Goal: Task Accomplishment & Management: Use online tool/utility

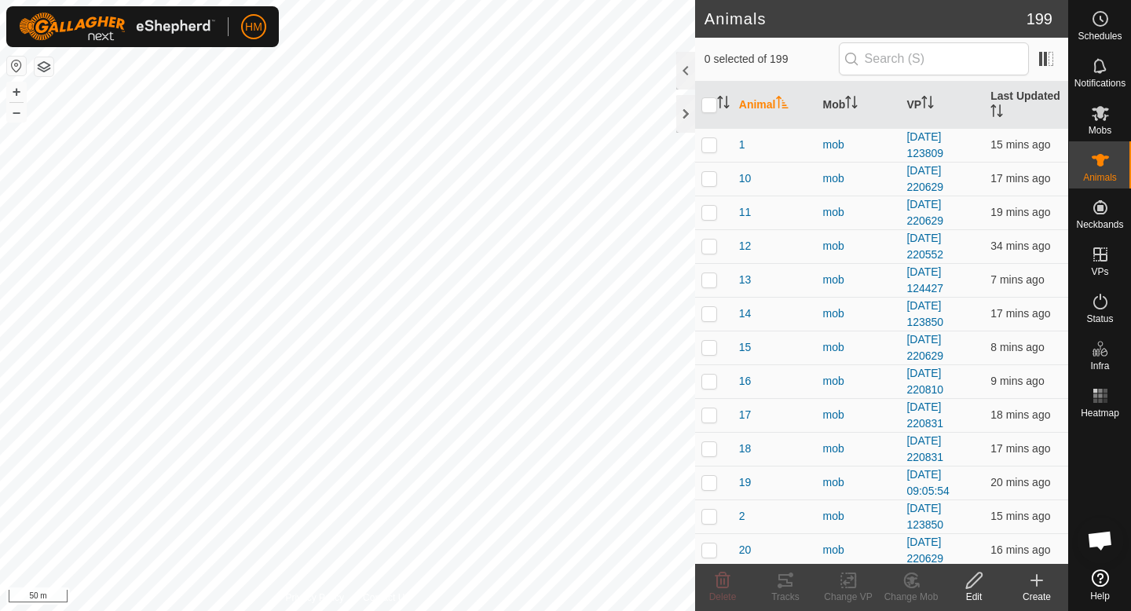
scroll to position [1485, 0]
click at [1114, 123] on div "Mobs" at bounding box center [1100, 117] width 62 height 47
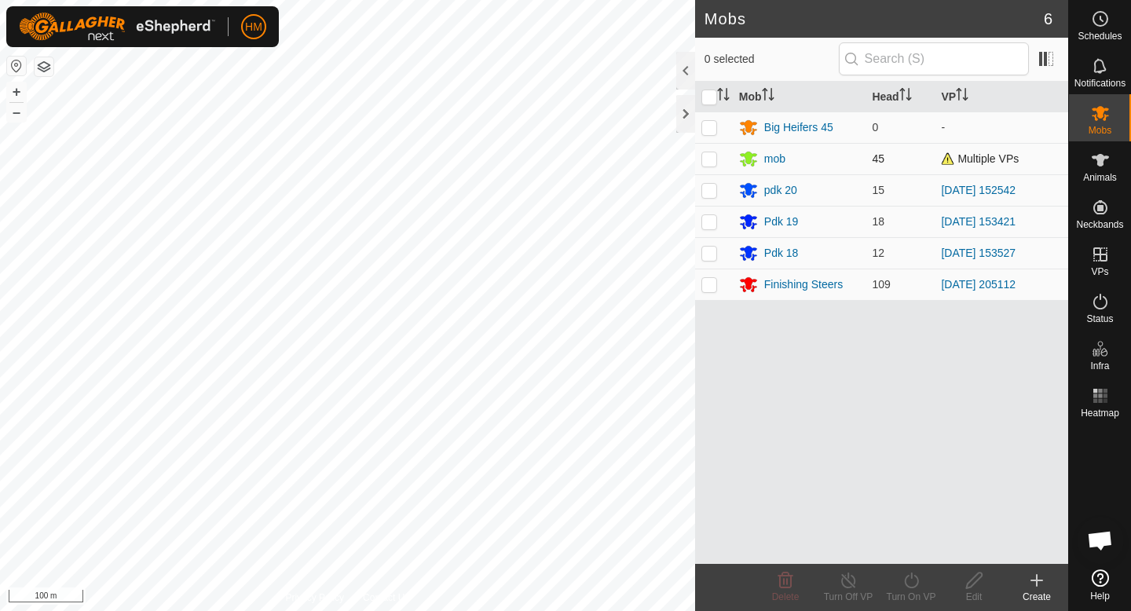
click at [706, 160] on p-checkbox at bounding box center [709, 158] width 16 height 13
checkbox input "true"
click at [843, 586] on icon at bounding box center [848, 580] width 14 height 16
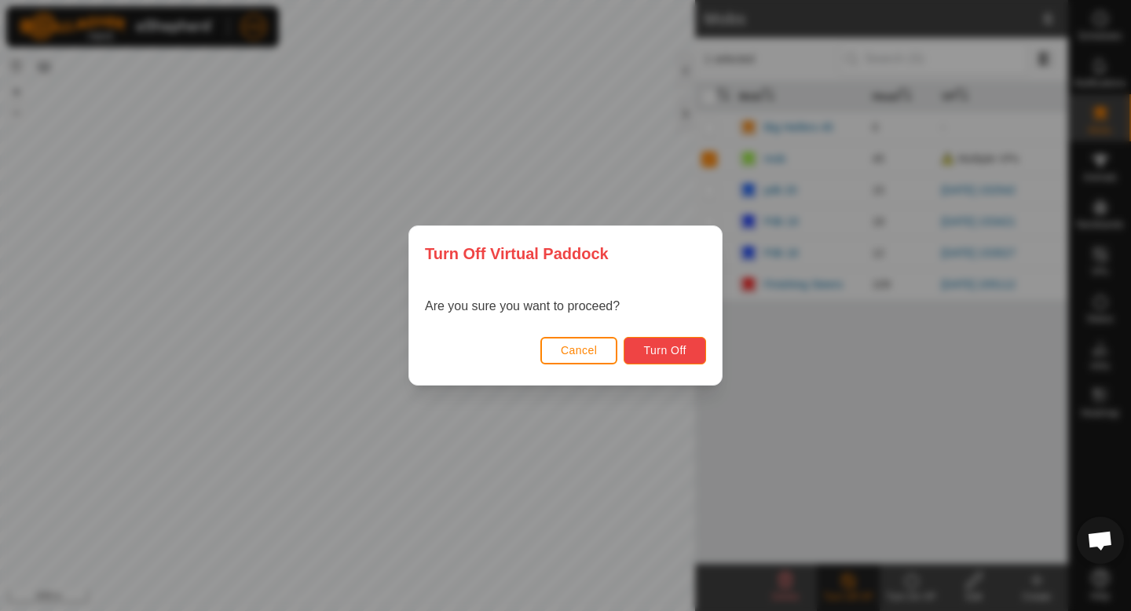
click at [645, 346] on span "Turn Off" at bounding box center [664, 350] width 43 height 13
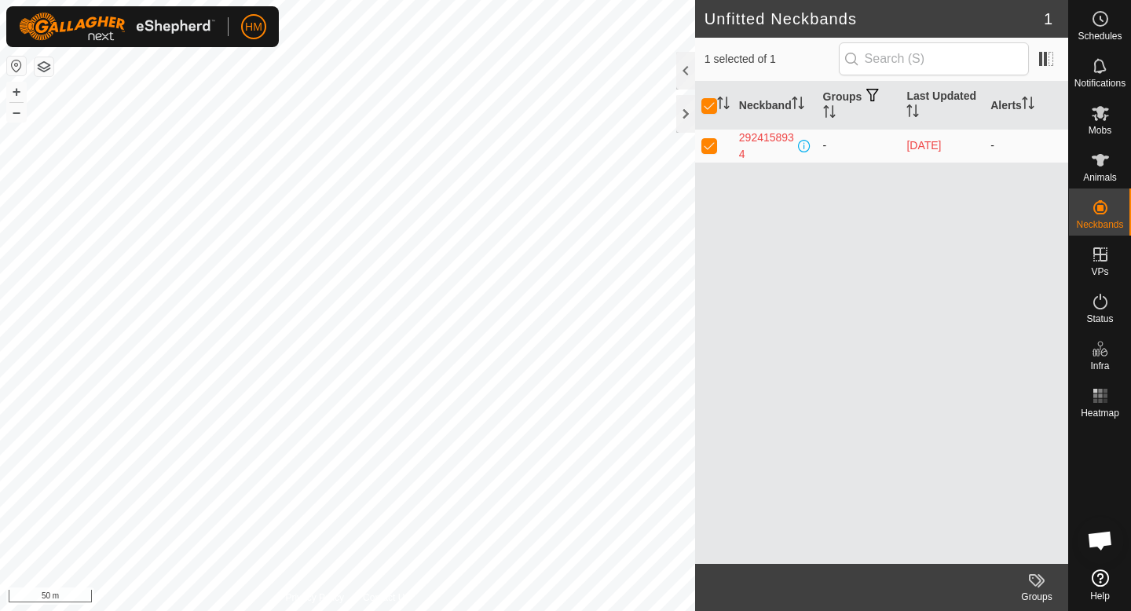
click at [715, 146] on p-checkbox at bounding box center [709, 145] width 16 height 13
checkbox input "false"
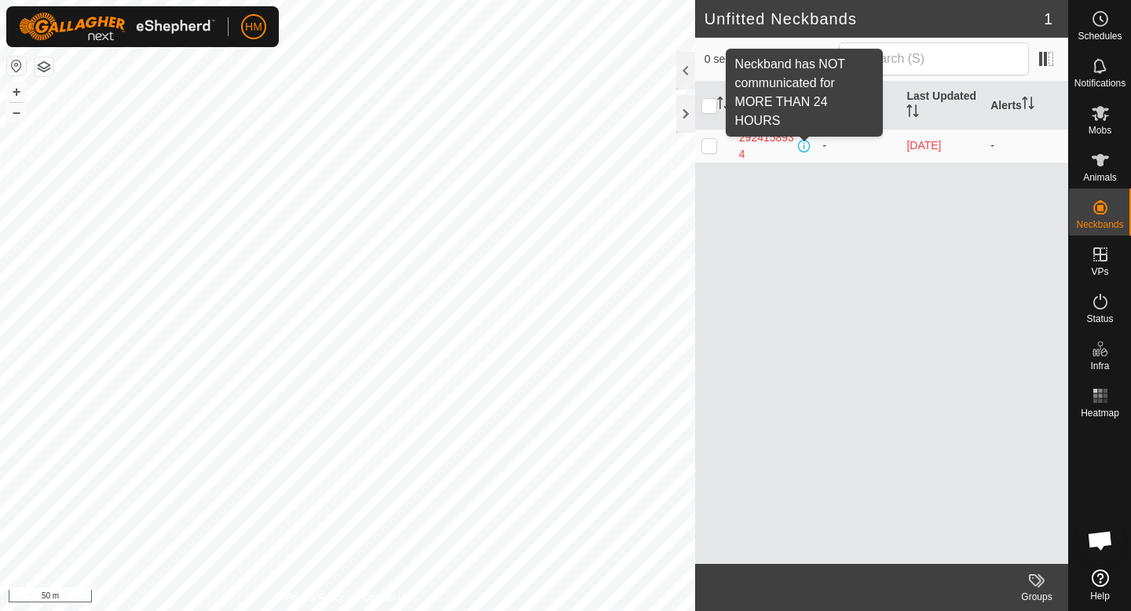
click at [806, 145] on span at bounding box center [804, 146] width 13 height 13
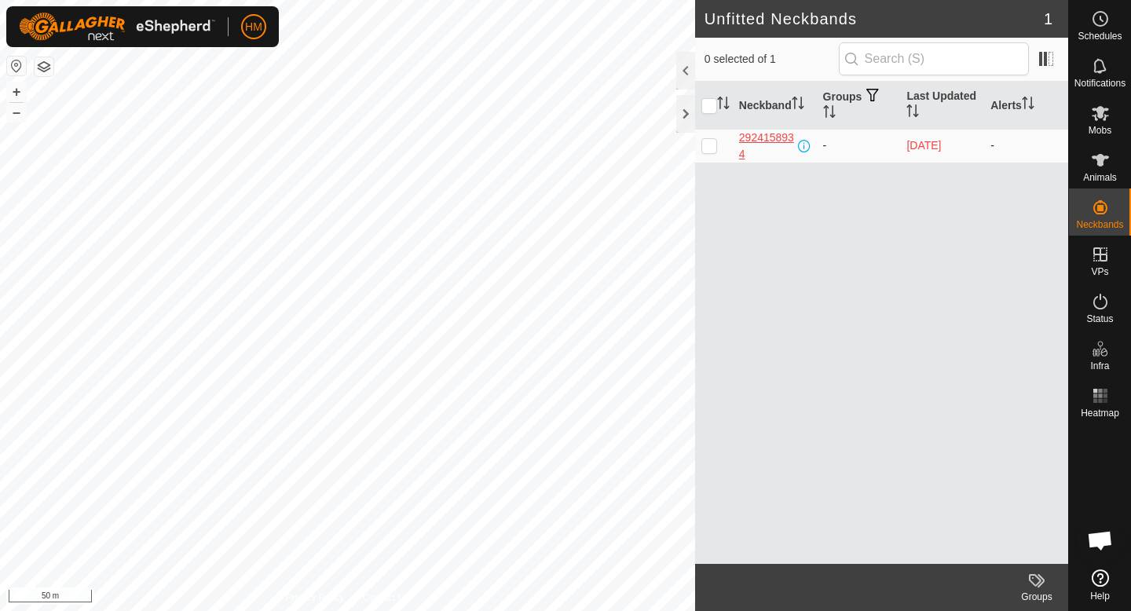
drag, startPoint x: 826, startPoint y: 149, endPoint x: 793, endPoint y: 149, distance: 33.0
click at [801, 149] on tr "2924158934 - [DATE] -" at bounding box center [881, 146] width 373 height 34
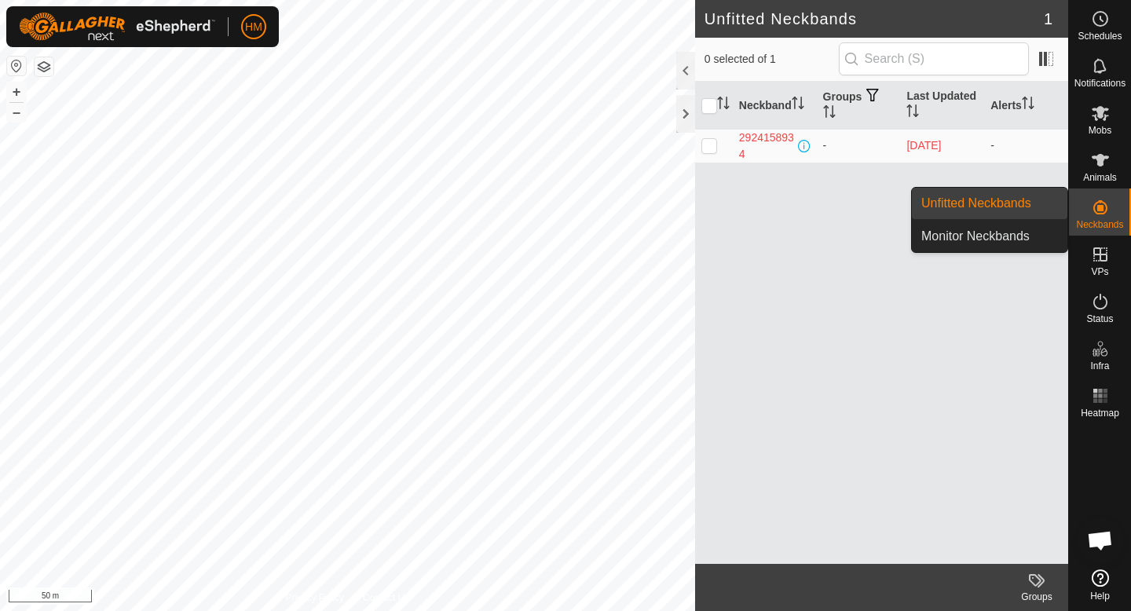
click at [1088, 209] on es-neckbands-svg-icon at bounding box center [1100, 207] width 28 height 25
click at [1020, 214] on link "Unfitted Neckbands" at bounding box center [989, 203] width 155 height 31
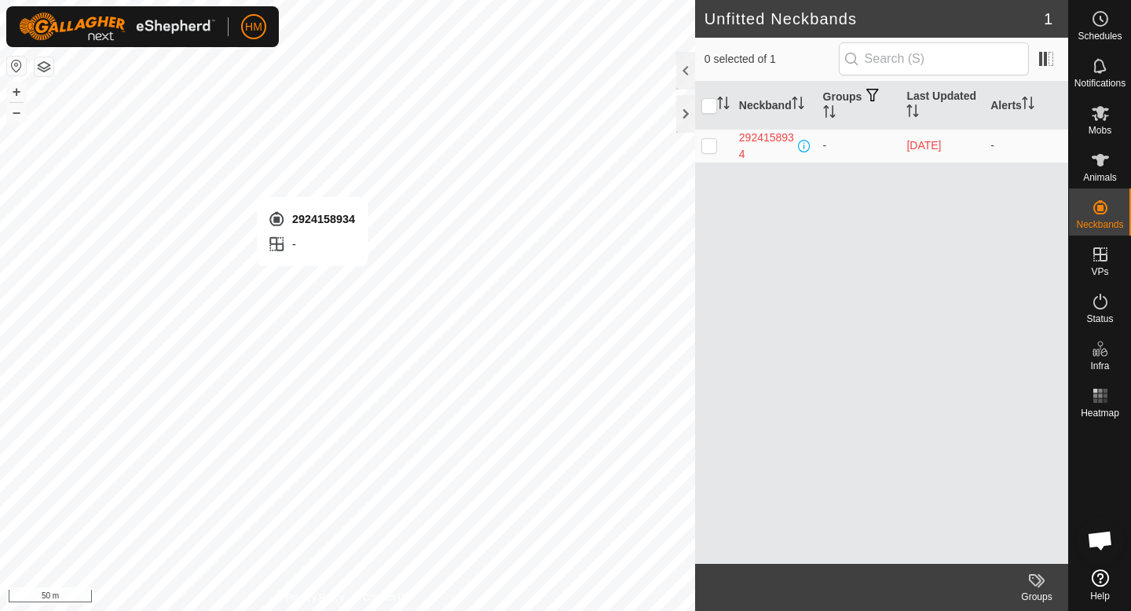
checkbox input "true"
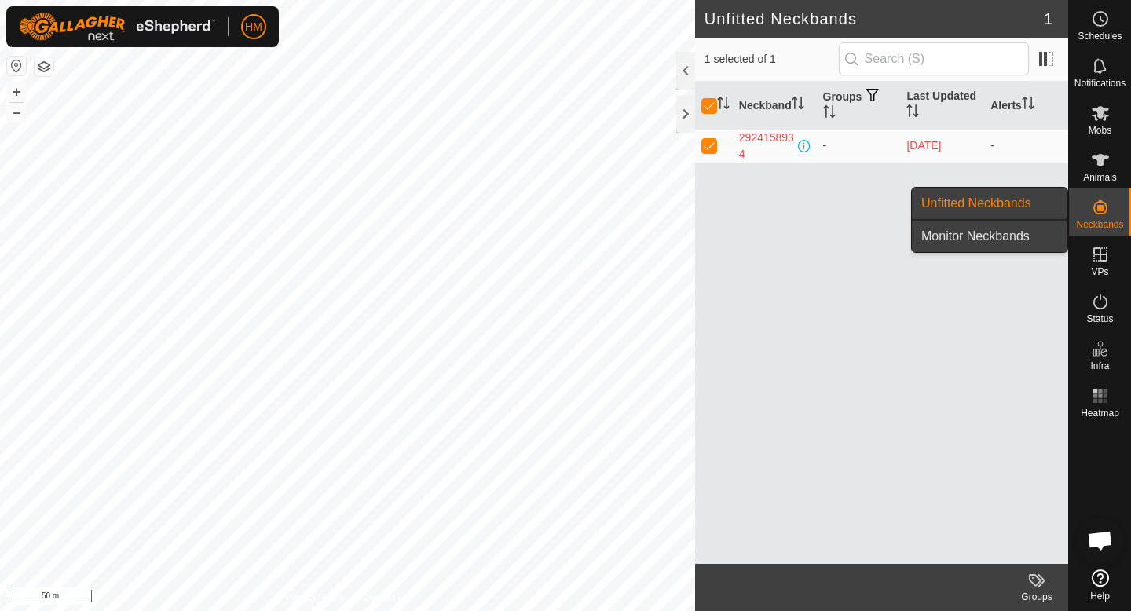
click at [996, 236] on link "Monitor Neckbands" at bounding box center [989, 236] width 155 height 31
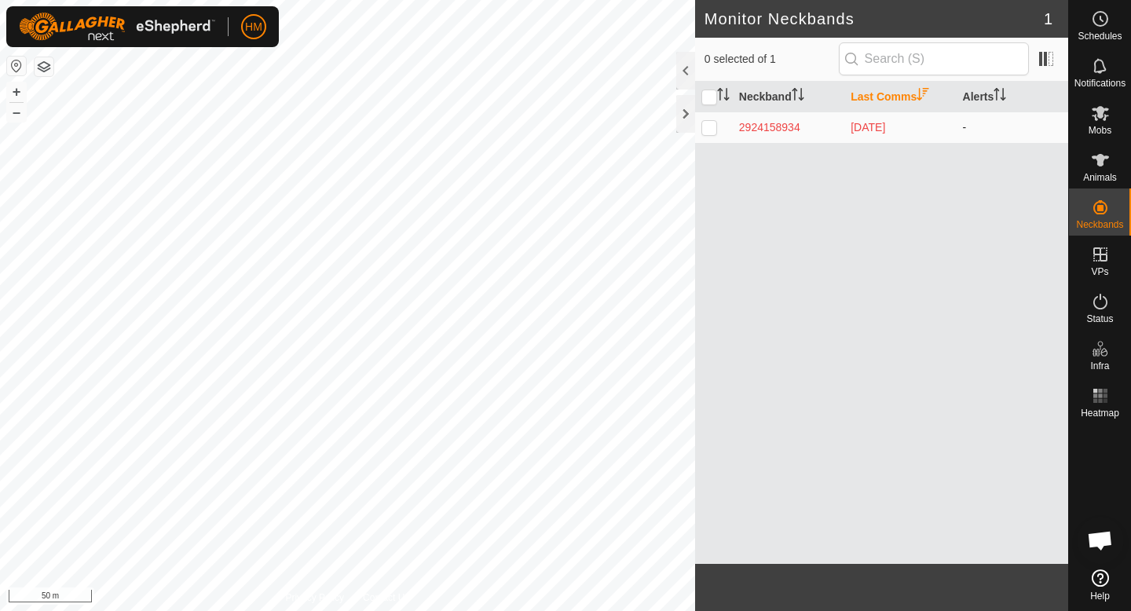
click at [708, 130] on p-checkbox at bounding box center [709, 127] width 16 height 13
checkbox input "true"
click at [708, 130] on p-checkbox at bounding box center [709, 127] width 16 height 13
checkbox input "false"
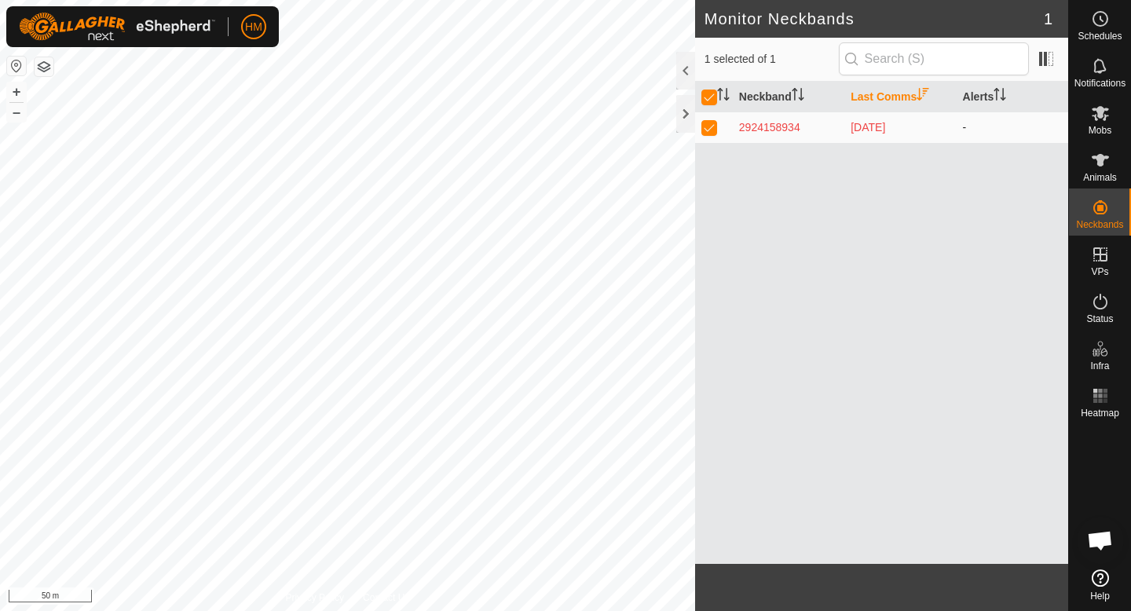
checkbox input "false"
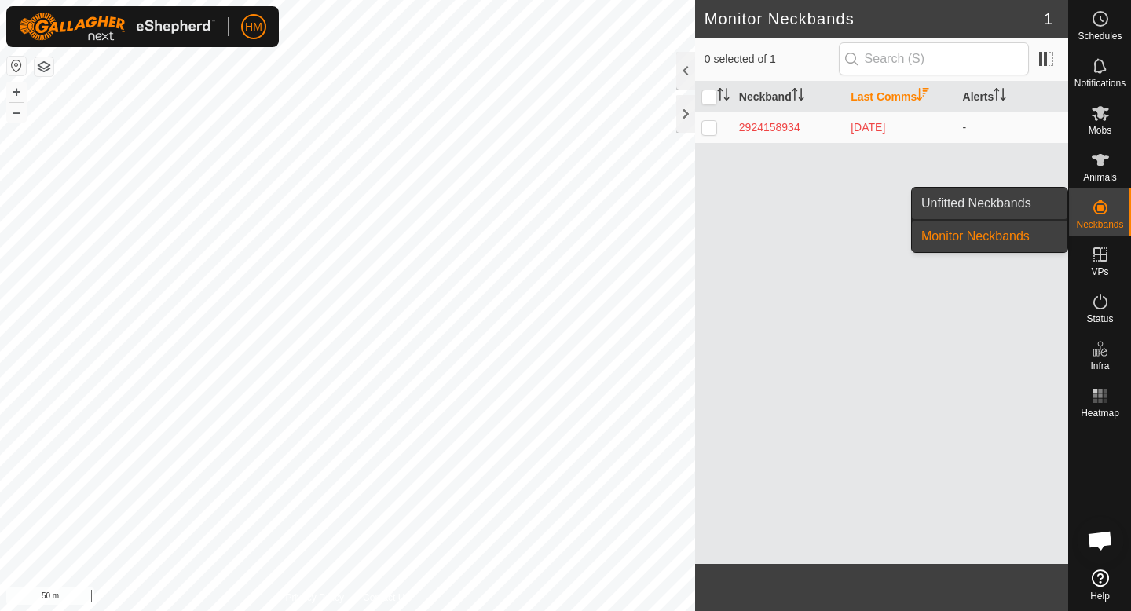
click at [1006, 194] on link "Unfitted Neckbands" at bounding box center [989, 203] width 155 height 31
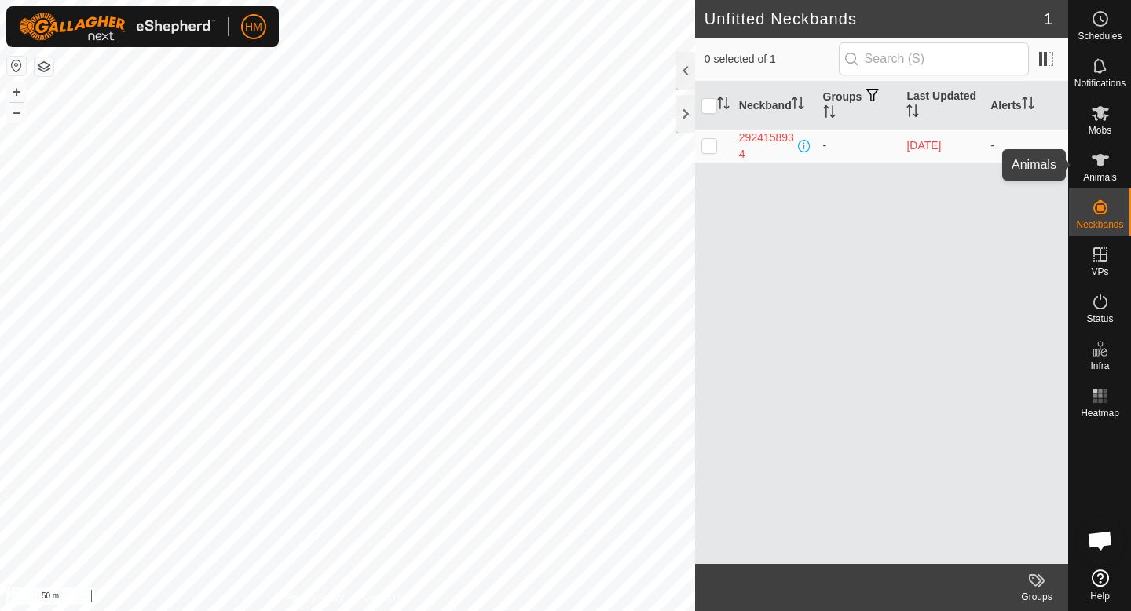
click at [1104, 158] on icon at bounding box center [1100, 160] width 17 height 13
click at [716, 151] on td at bounding box center [714, 146] width 38 height 34
checkbox input "false"
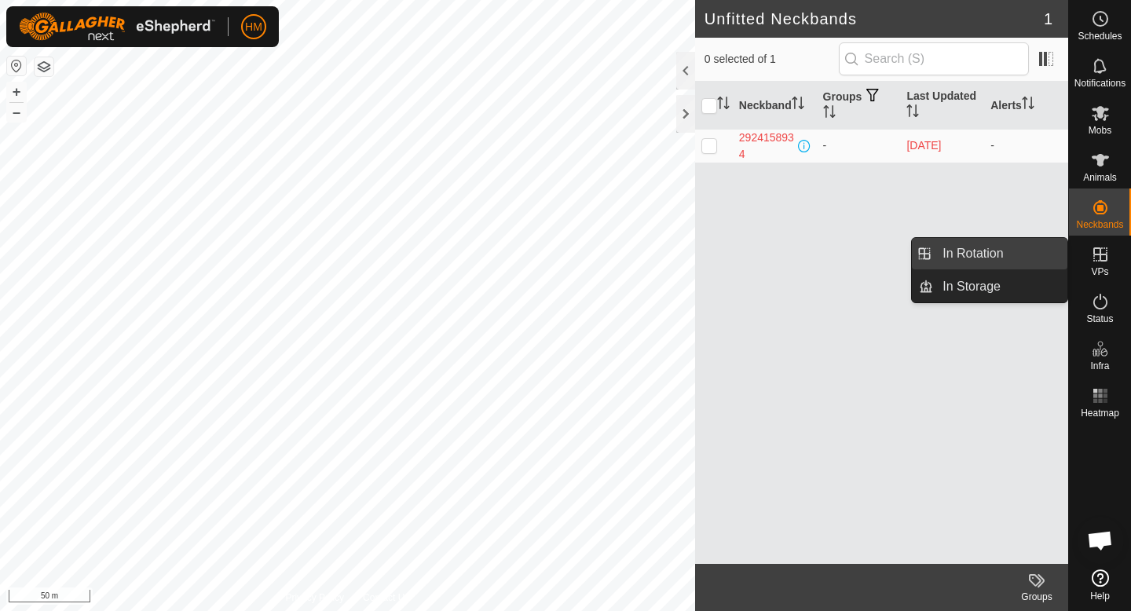
click at [1012, 256] on link "In Rotation" at bounding box center [1000, 253] width 134 height 31
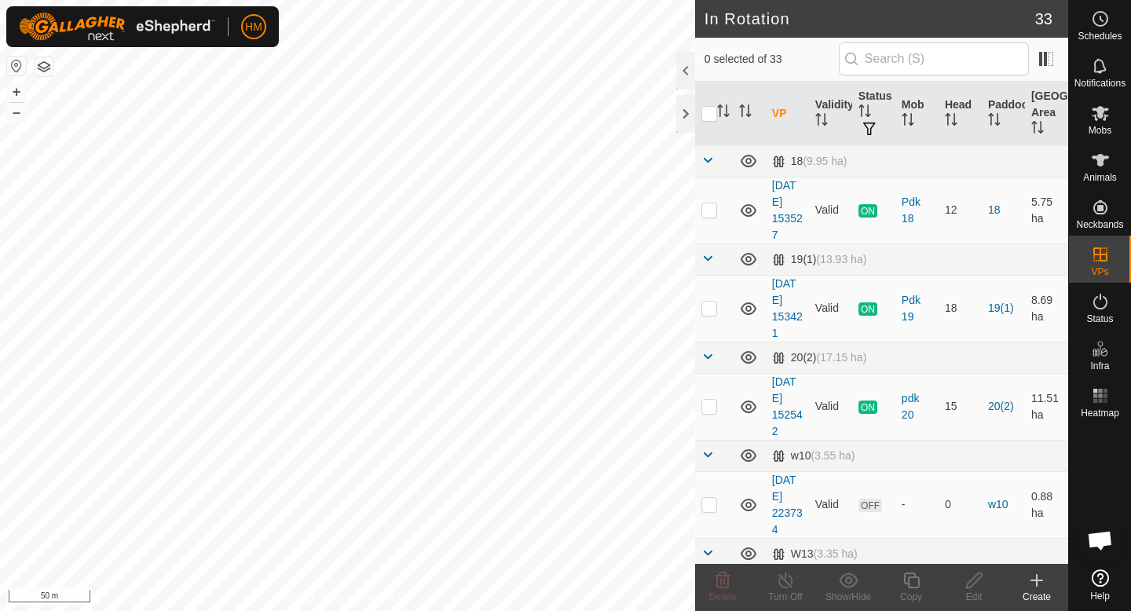
click at [1033, 579] on icon at bounding box center [1036, 580] width 19 height 19
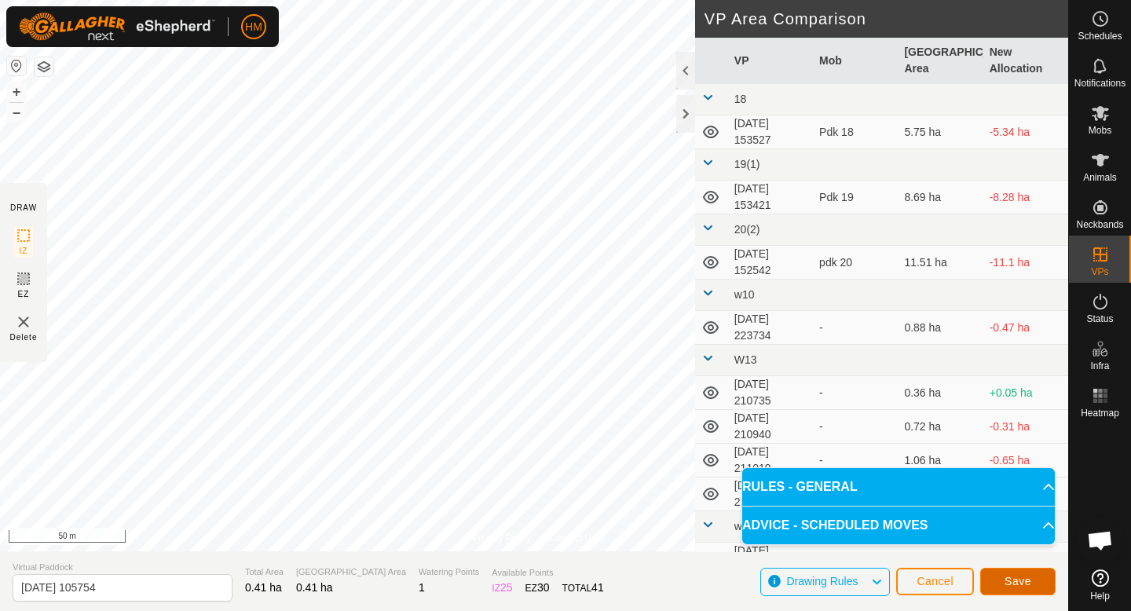
click at [1026, 582] on span "Save" at bounding box center [1017, 581] width 27 height 13
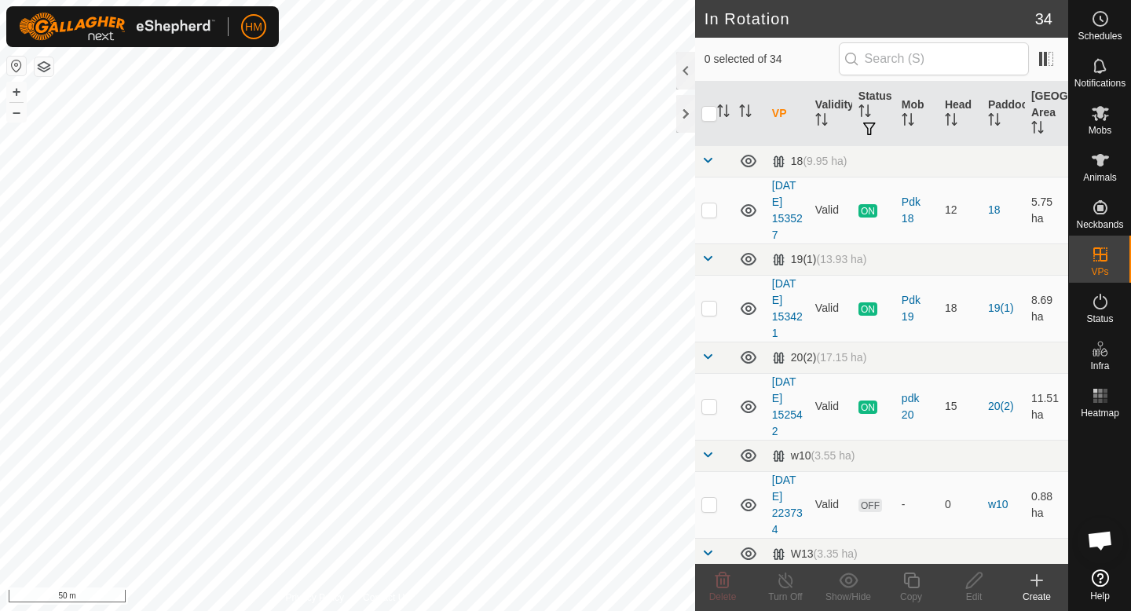
click at [1037, 581] on icon at bounding box center [1036, 580] width 19 height 19
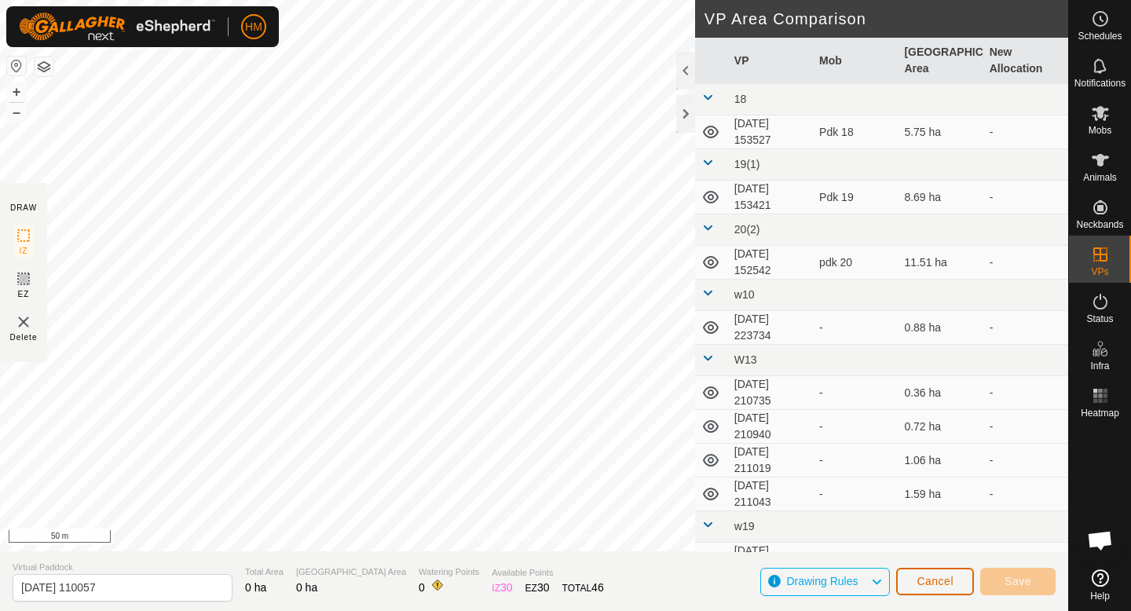
click at [960, 586] on button "Cancel" at bounding box center [935, 581] width 78 height 27
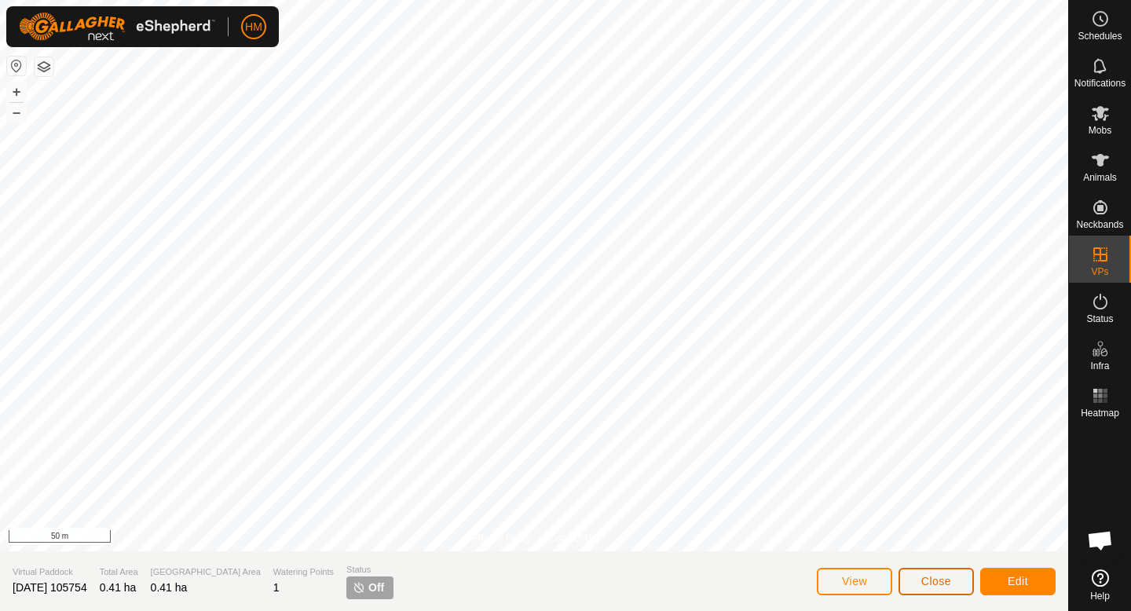
click at [952, 588] on button "Close" at bounding box center [935, 581] width 75 height 27
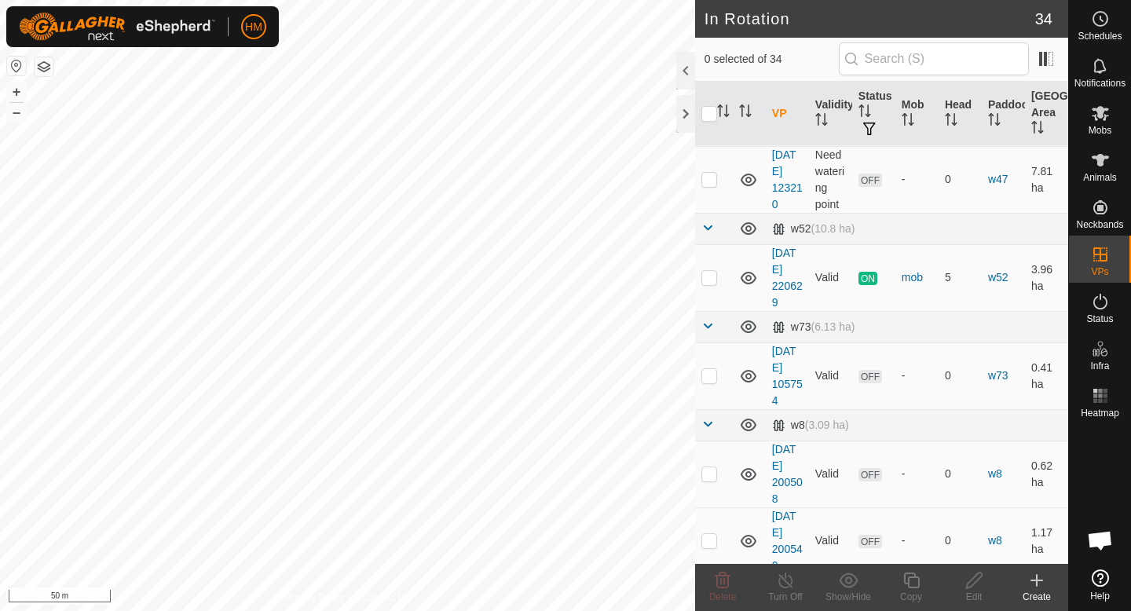
scroll to position [2251, 0]
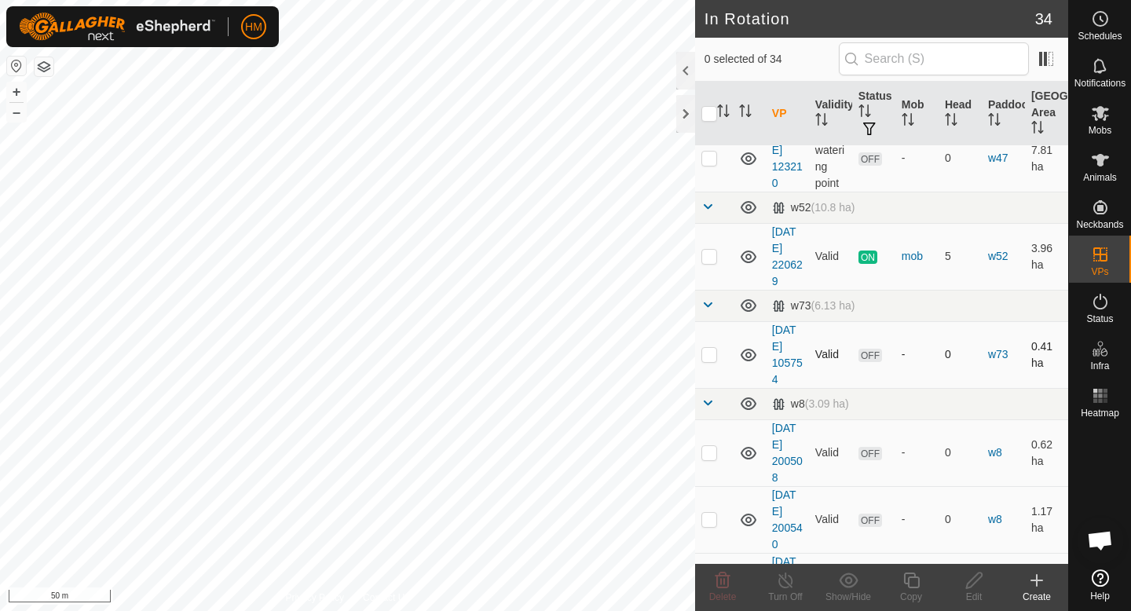
click at [715, 355] on p-checkbox at bounding box center [709, 354] width 16 height 13
click at [720, 585] on icon at bounding box center [722, 580] width 19 height 19
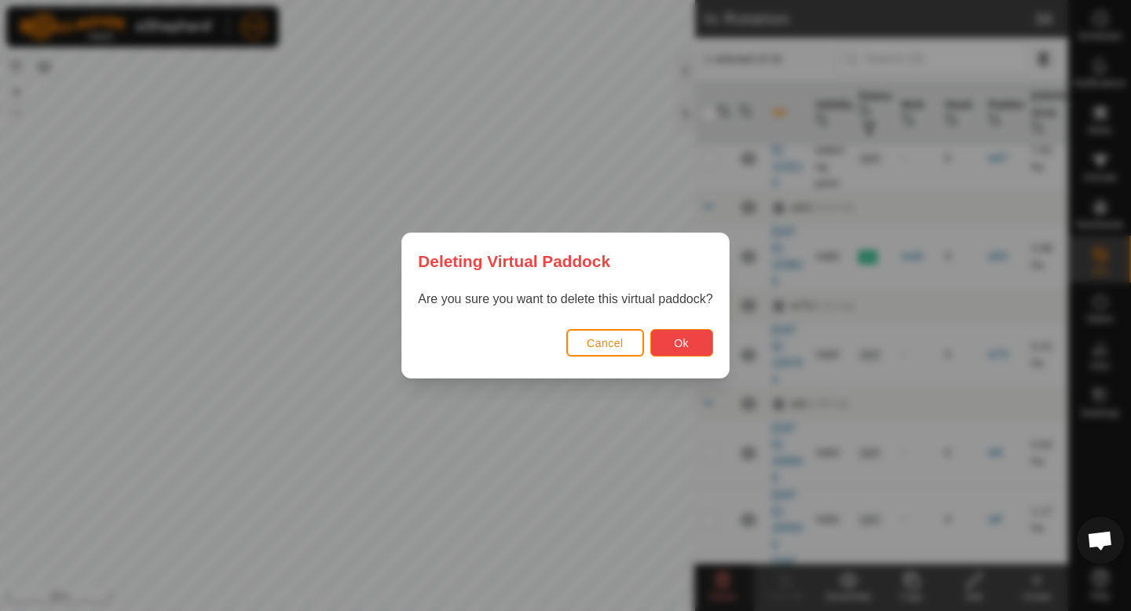
click at [694, 332] on button "Ok" at bounding box center [681, 342] width 63 height 27
checkbox input "false"
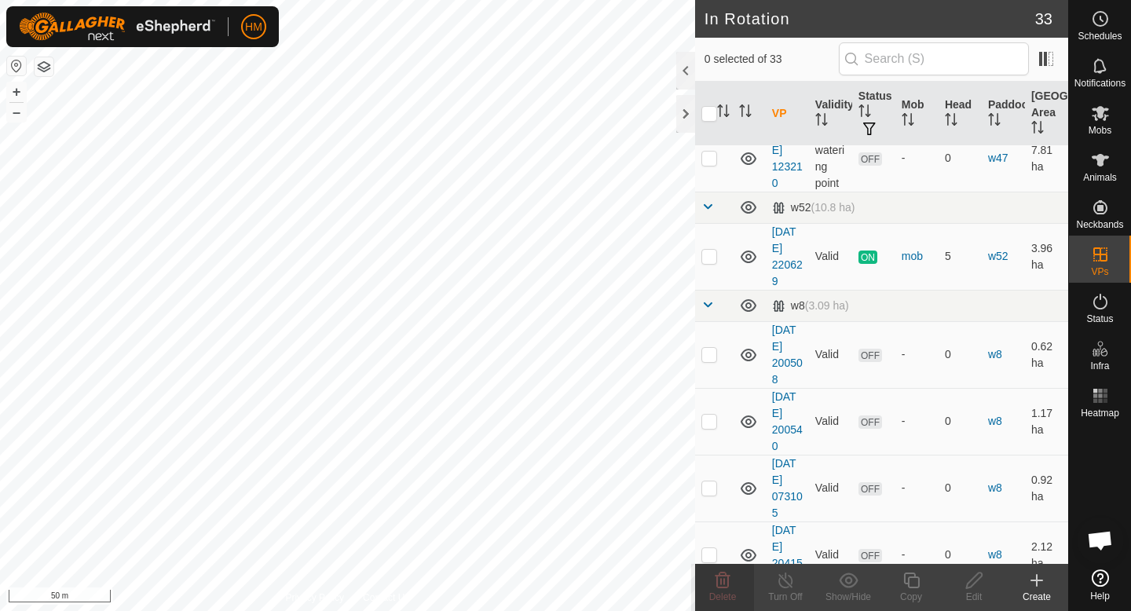
click at [1036, 591] on div "Create" at bounding box center [1036, 597] width 63 height 14
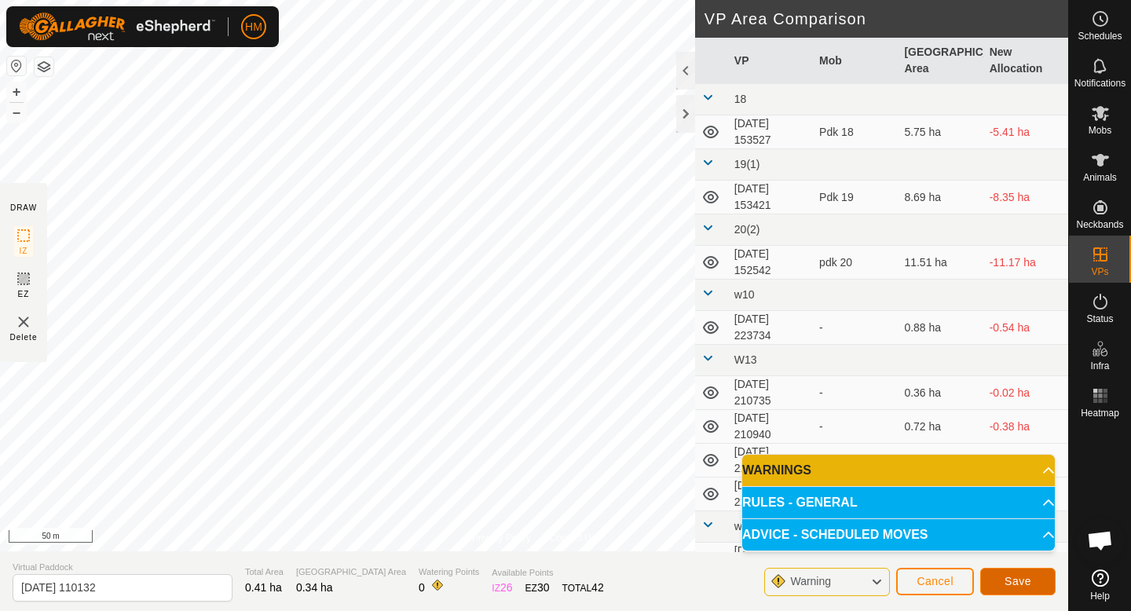
click at [1012, 582] on span "Save" at bounding box center [1017, 581] width 27 height 13
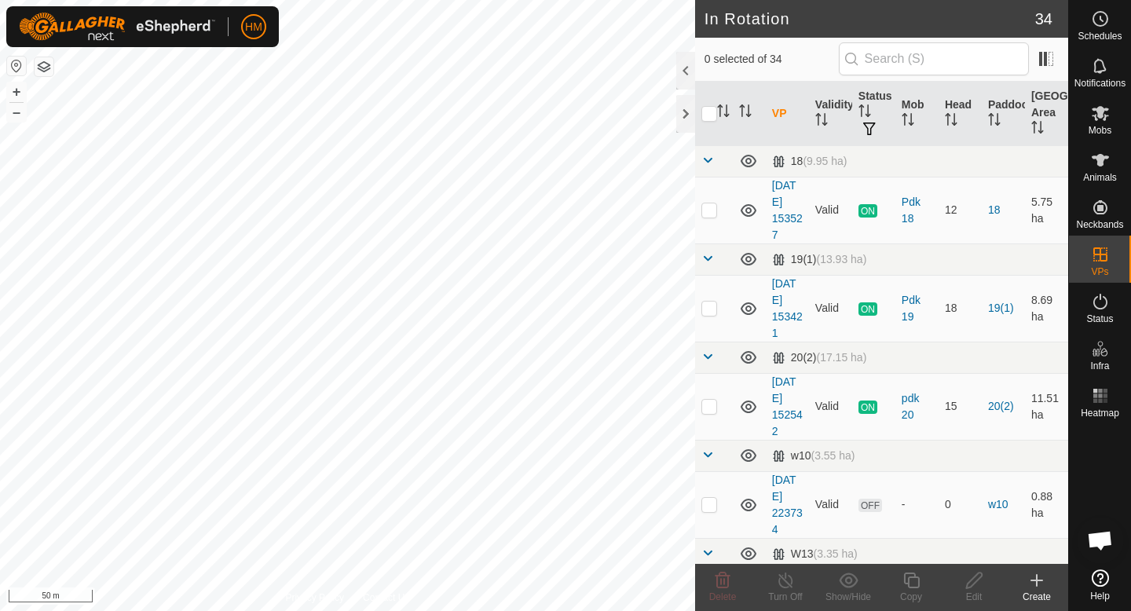
click at [1035, 583] on icon at bounding box center [1036, 580] width 19 height 19
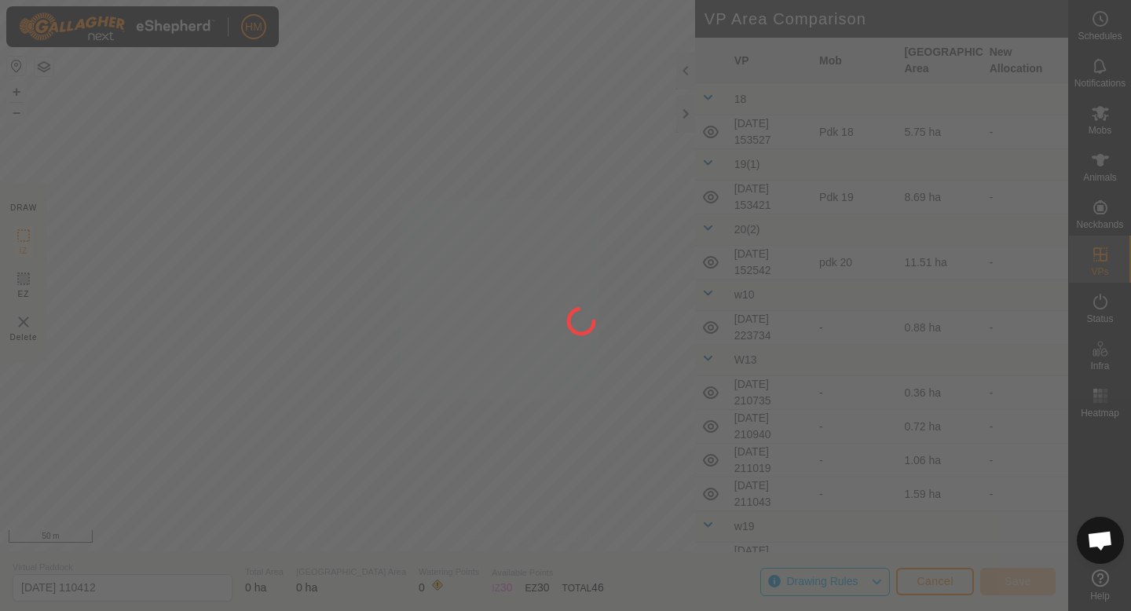
click at [441, 93] on div at bounding box center [565, 305] width 1131 height 611
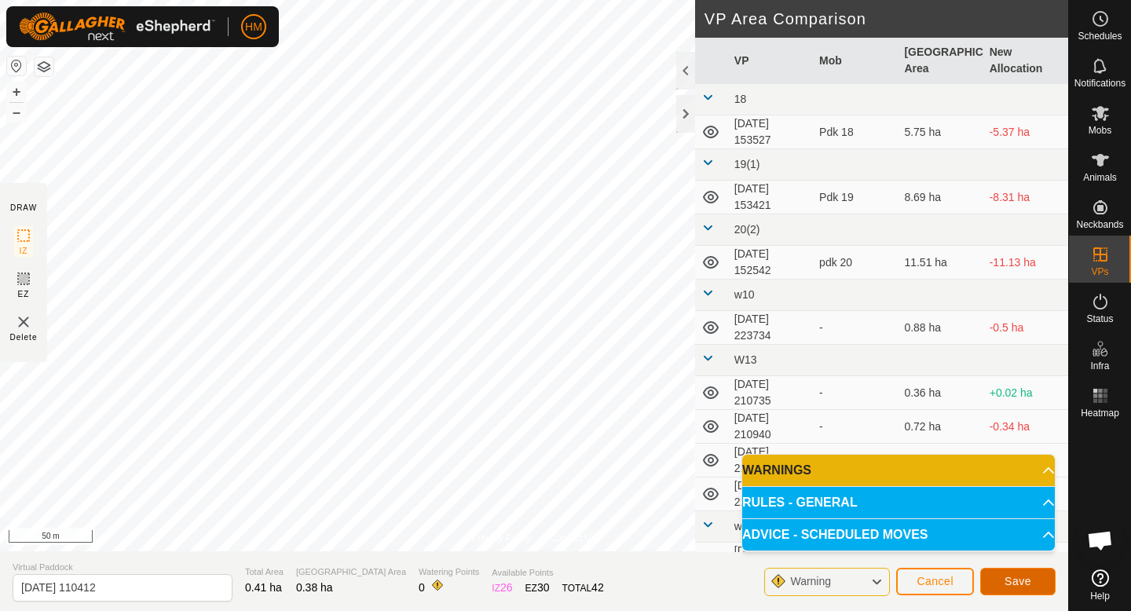
click at [1018, 586] on span "Save" at bounding box center [1017, 581] width 27 height 13
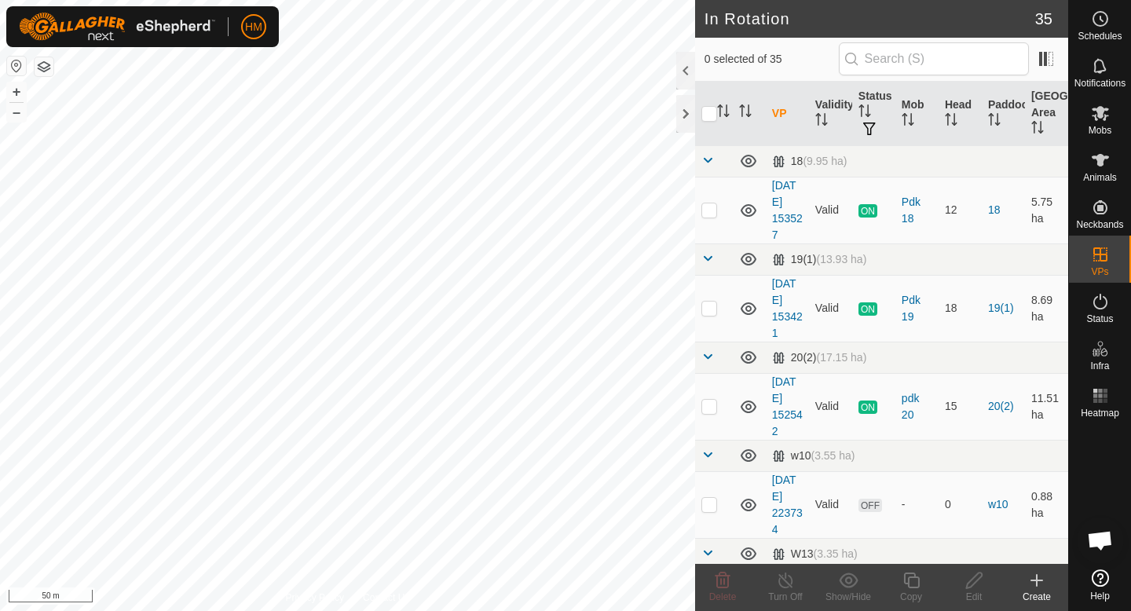
click at [1038, 584] on icon at bounding box center [1036, 580] width 19 height 19
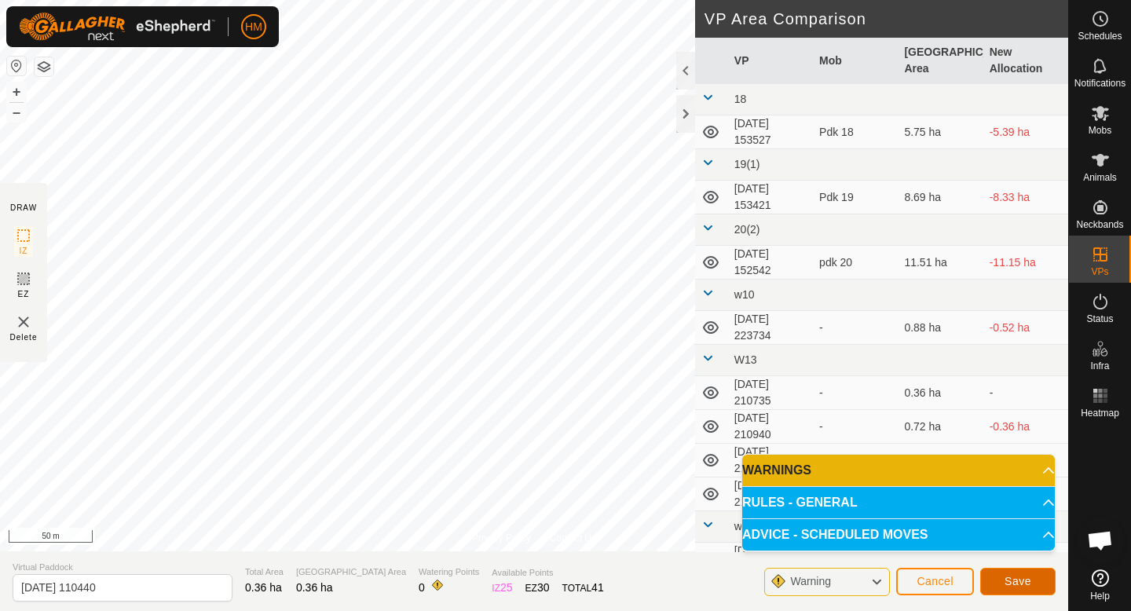
click at [1030, 576] on span "Save" at bounding box center [1017, 581] width 27 height 13
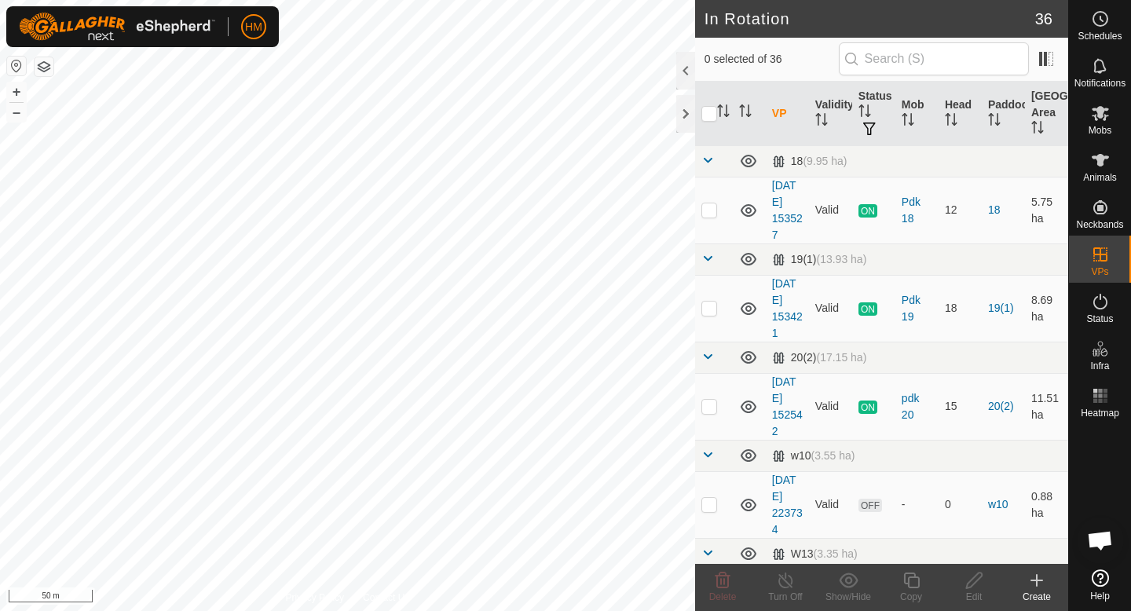
click at [1030, 575] on icon at bounding box center [1036, 580] width 19 height 19
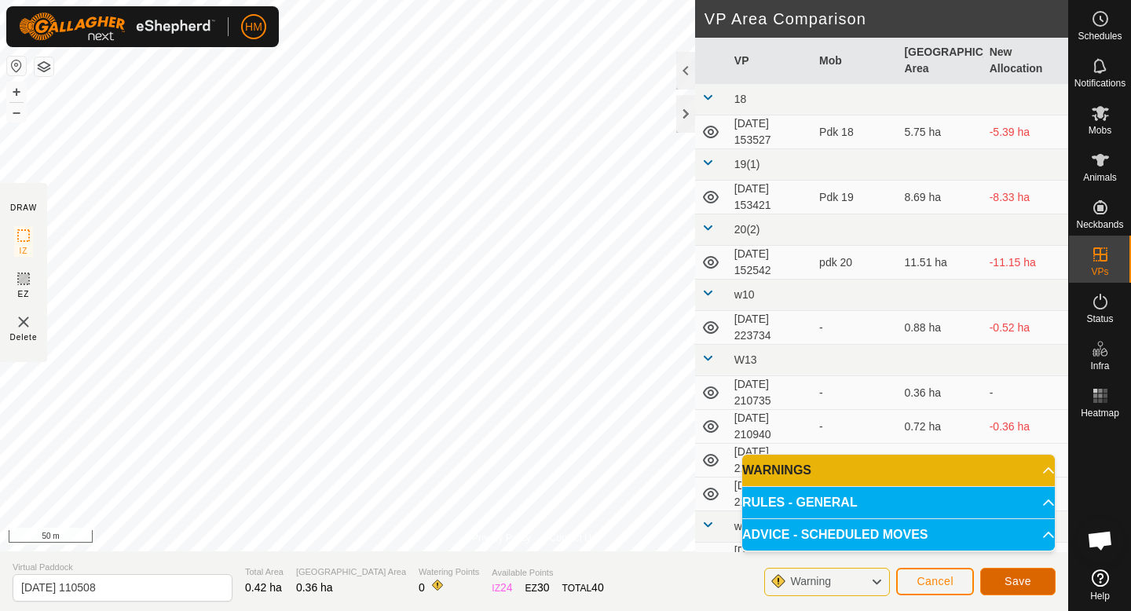
click at [1026, 584] on span "Save" at bounding box center [1017, 581] width 27 height 13
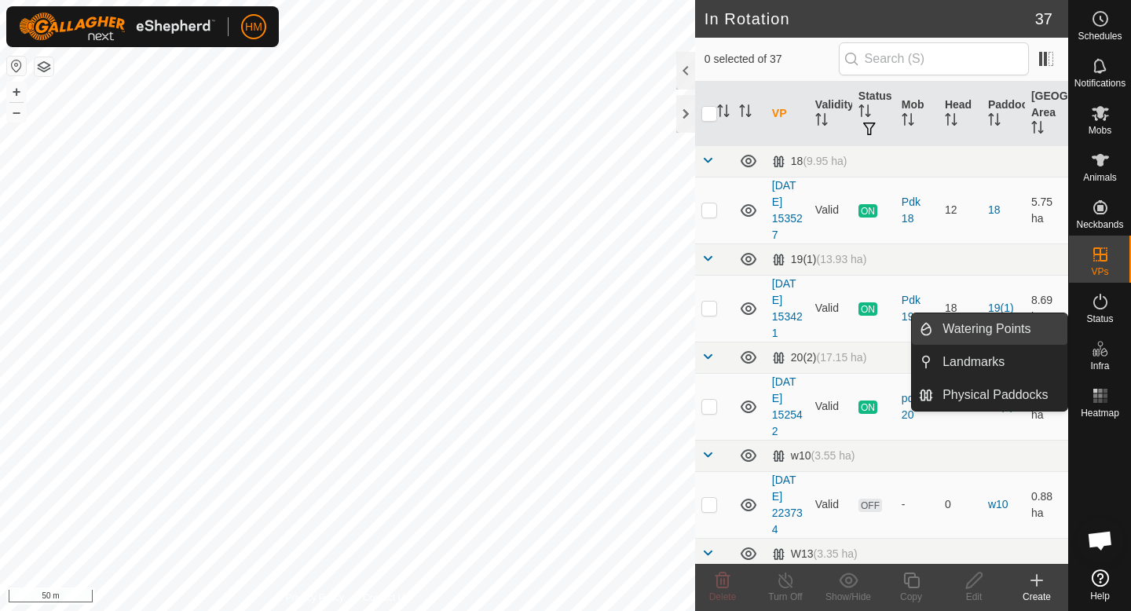
click at [1025, 338] on link "Watering Points" at bounding box center [1000, 328] width 134 height 31
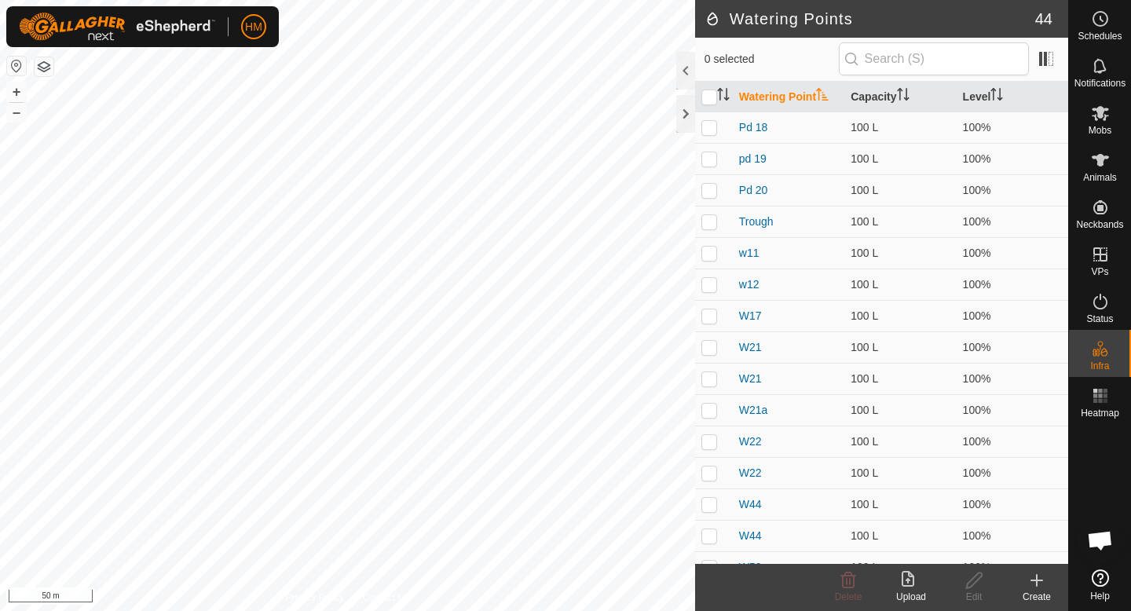
click at [1037, 577] on icon at bounding box center [1037, 580] width 0 height 11
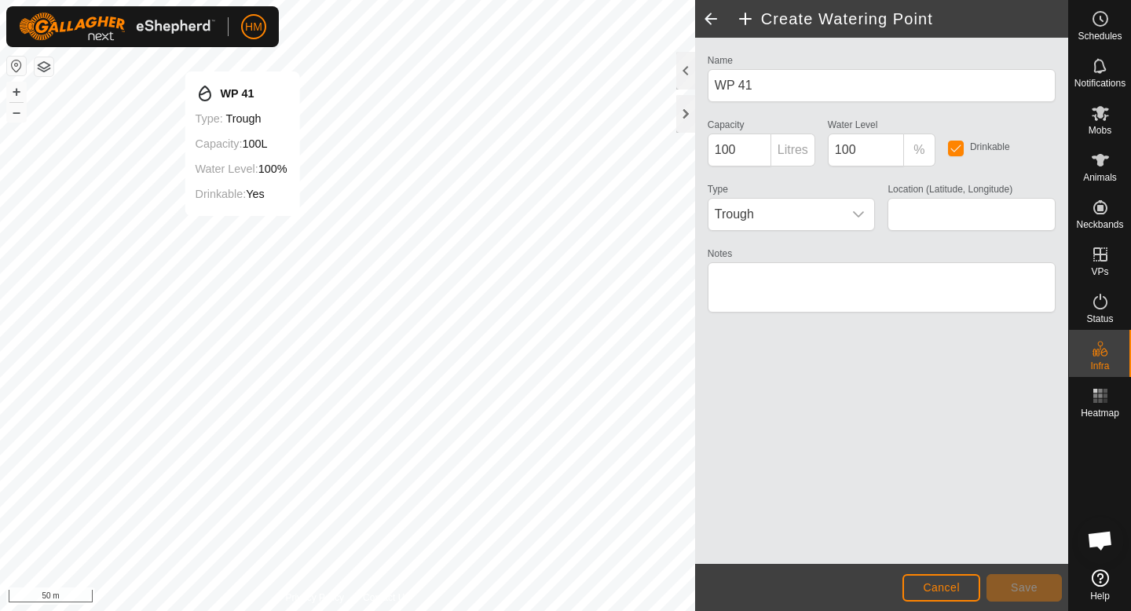
type input "-45.549706, 167.922155"
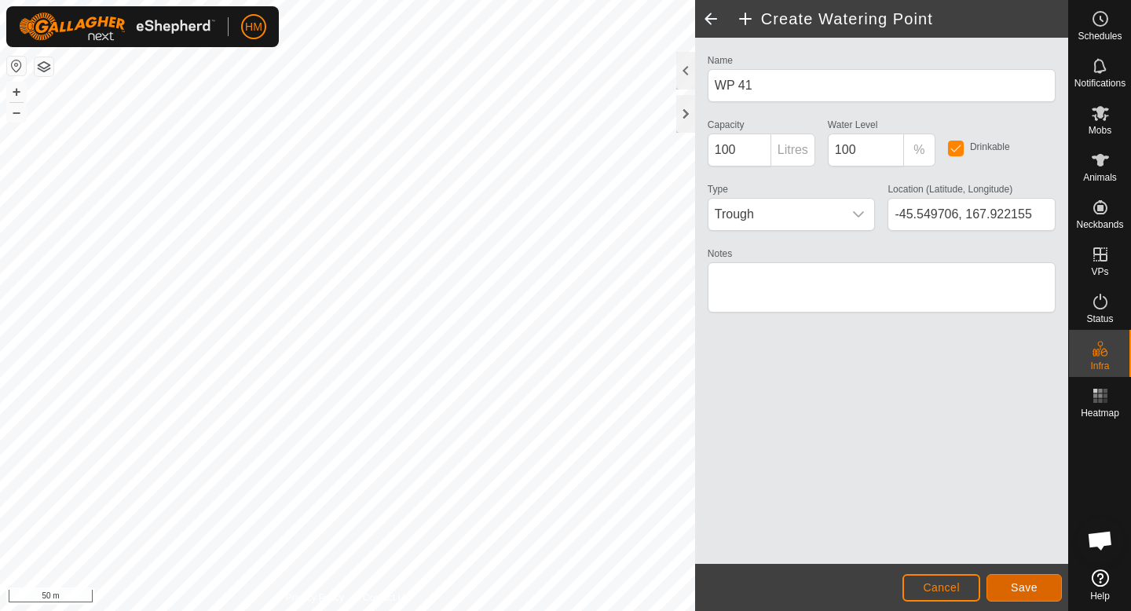
click at [1027, 585] on span "Save" at bounding box center [1024, 587] width 27 height 13
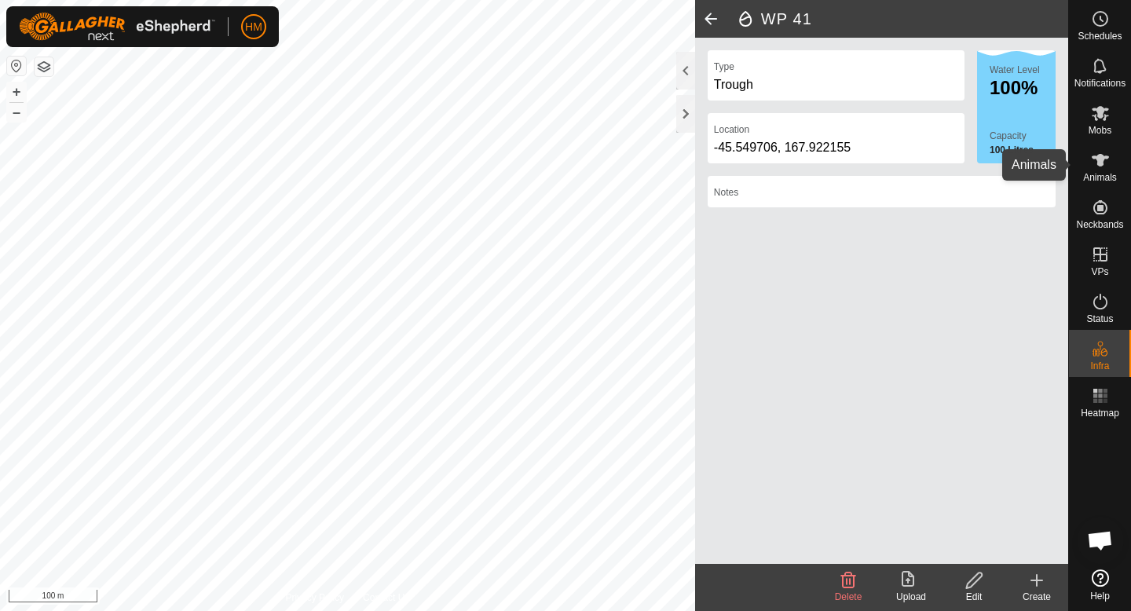
click at [1110, 176] on span "Animals" at bounding box center [1100, 177] width 34 height 9
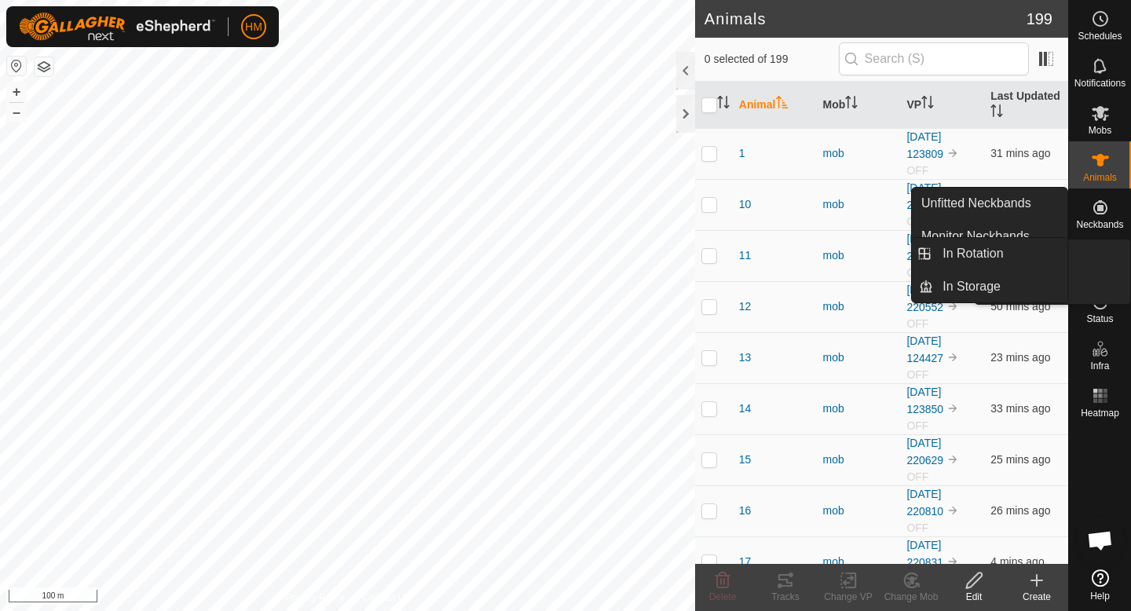
click at [1103, 251] on icon at bounding box center [1100, 254] width 19 height 19
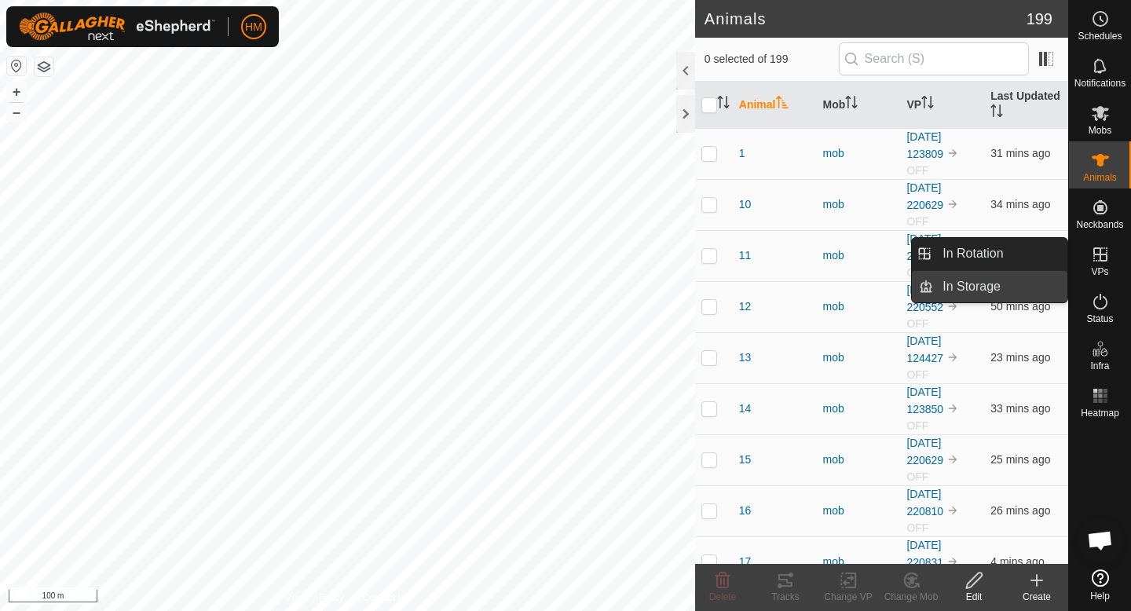
click at [975, 277] on link "In Storage" at bounding box center [1000, 286] width 134 height 31
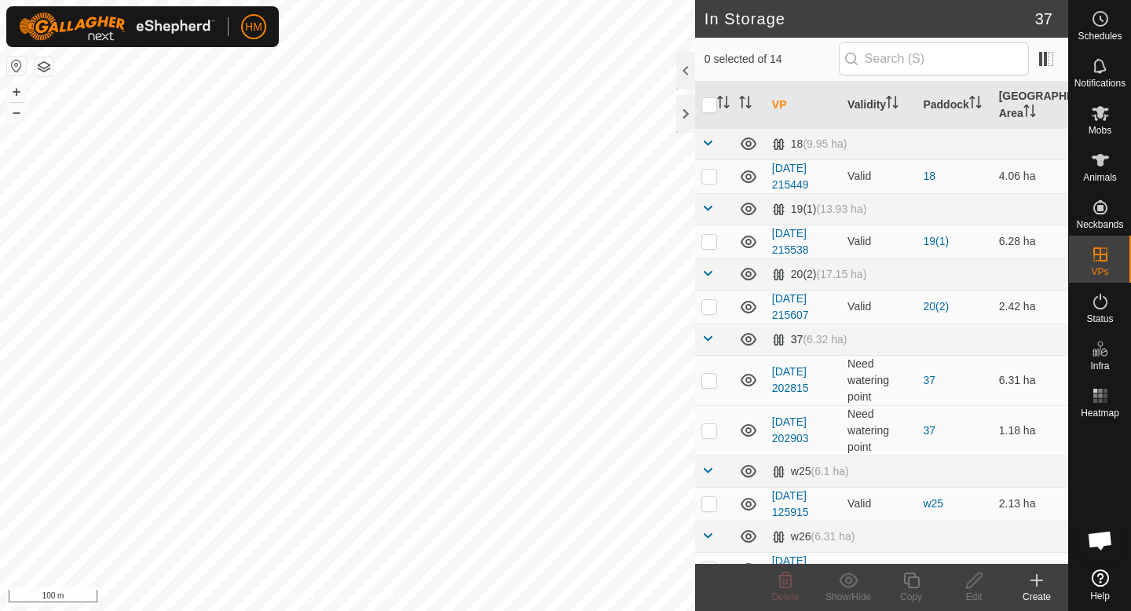
scroll to position [385, 0]
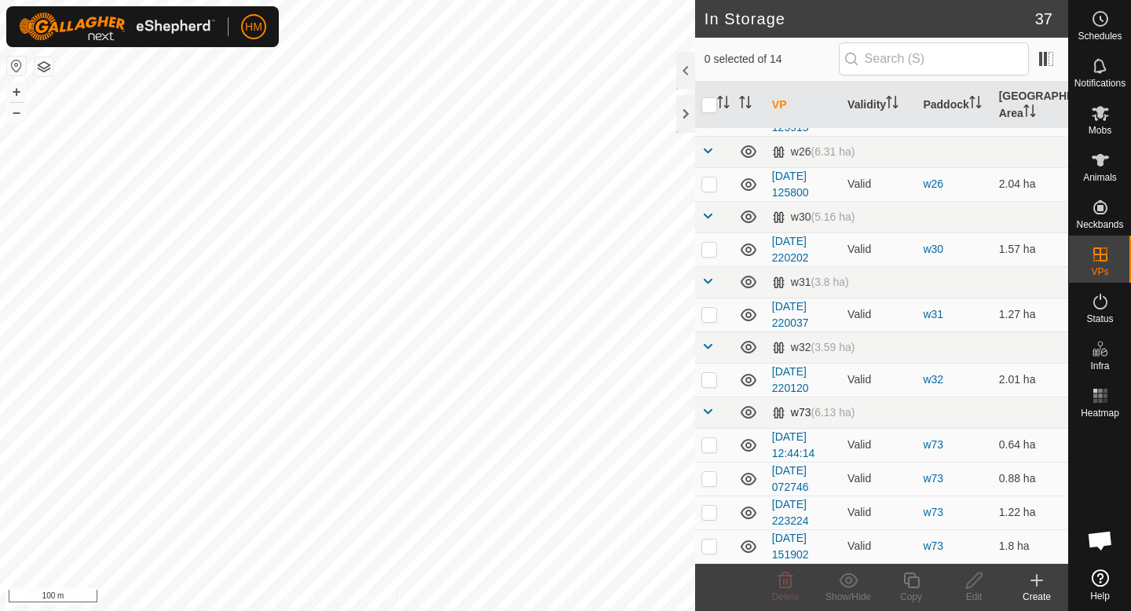
click at [708, 414] on span at bounding box center [707, 411] width 13 height 13
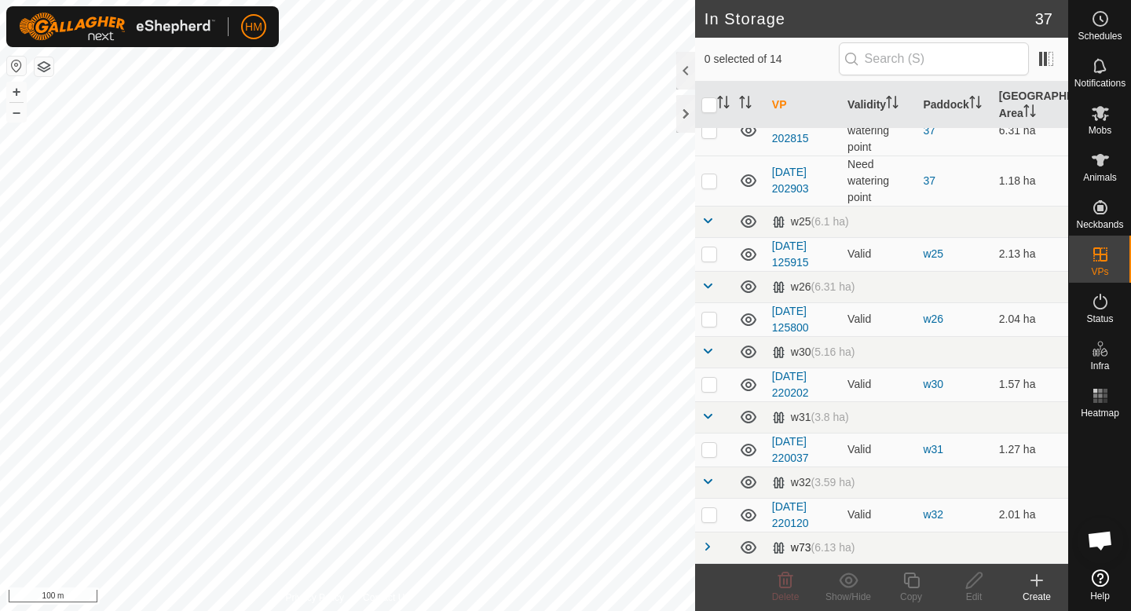
click at [708, 414] on span at bounding box center [707, 416] width 13 height 13
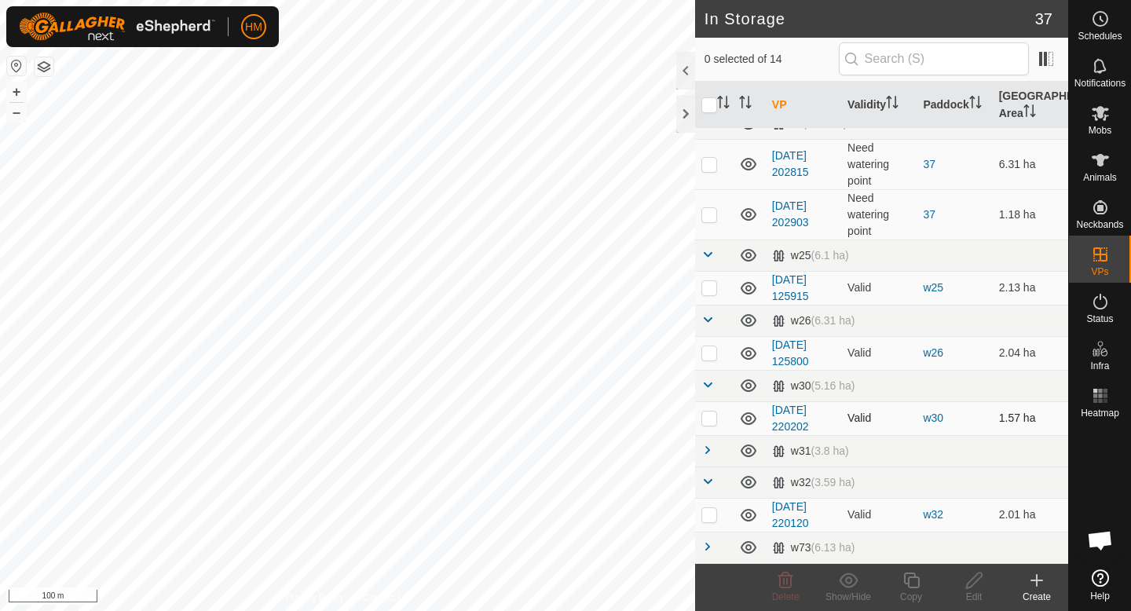
click at [711, 422] on p-checkbox at bounding box center [709, 417] width 16 height 13
checkbox input "false"
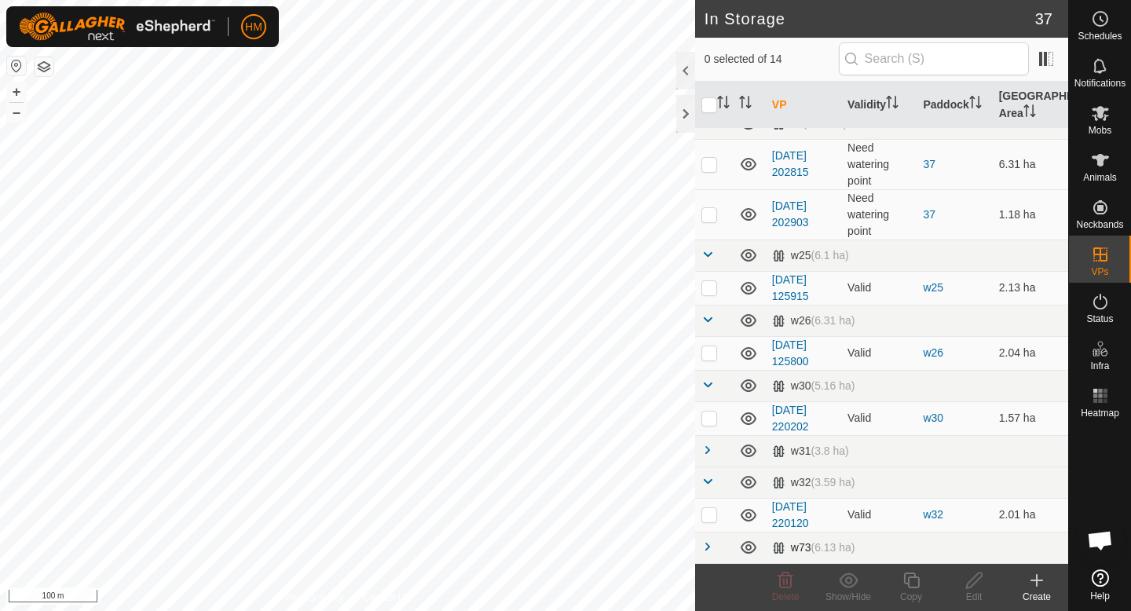
click at [709, 547] on span at bounding box center [707, 546] width 13 height 13
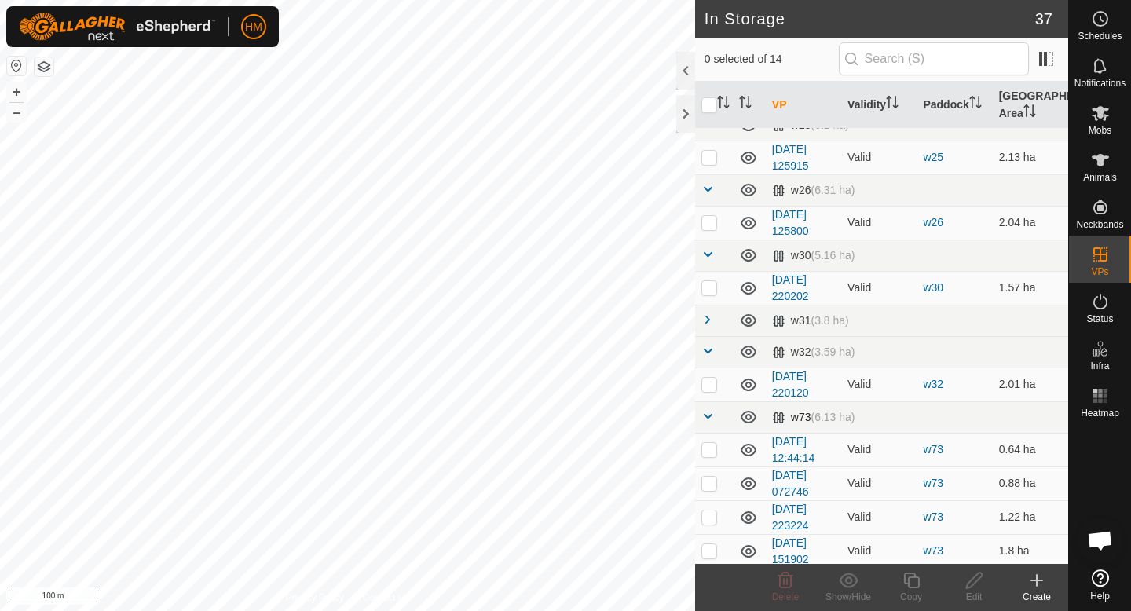
scroll to position [351, 0]
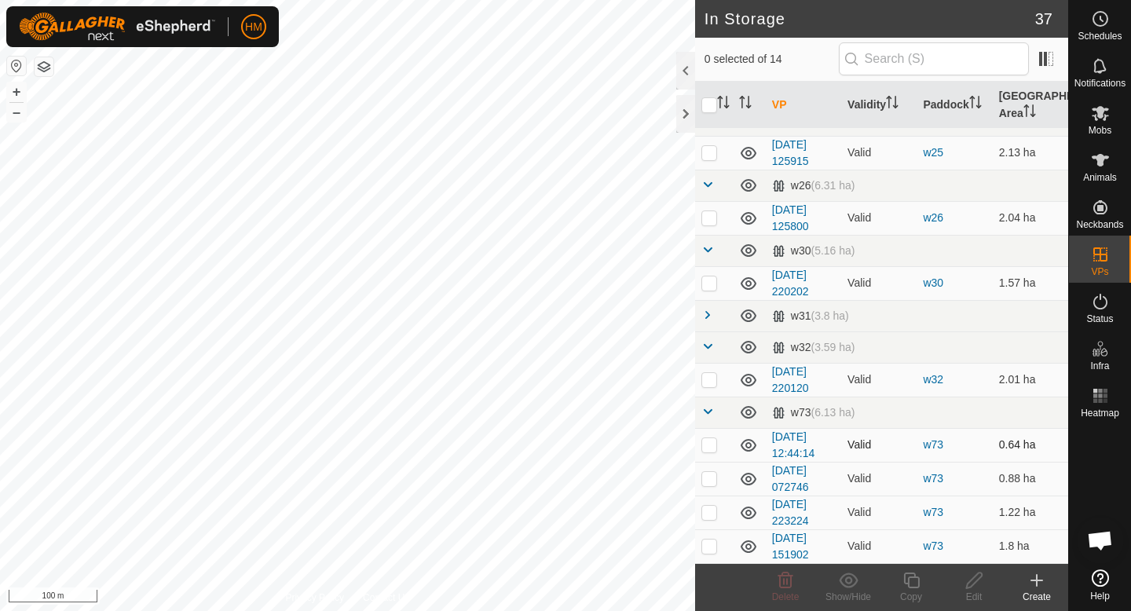
click at [711, 437] on td at bounding box center [714, 445] width 38 height 34
checkbox input "true"
click at [711, 475] on p-checkbox at bounding box center [709, 478] width 16 height 13
checkbox input "true"
click at [710, 514] on p-checkbox at bounding box center [709, 512] width 16 height 13
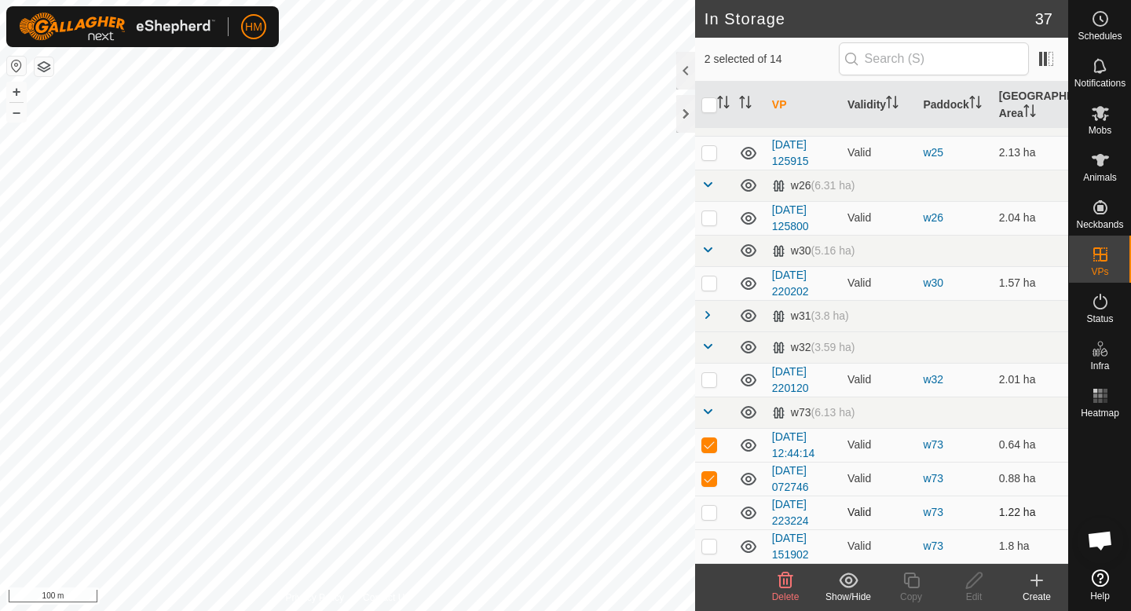
checkbox input "true"
click at [710, 545] on p-checkbox at bounding box center [709, 545] width 16 height 13
checkbox input "false"
click at [708, 504] on td at bounding box center [714, 513] width 38 height 34
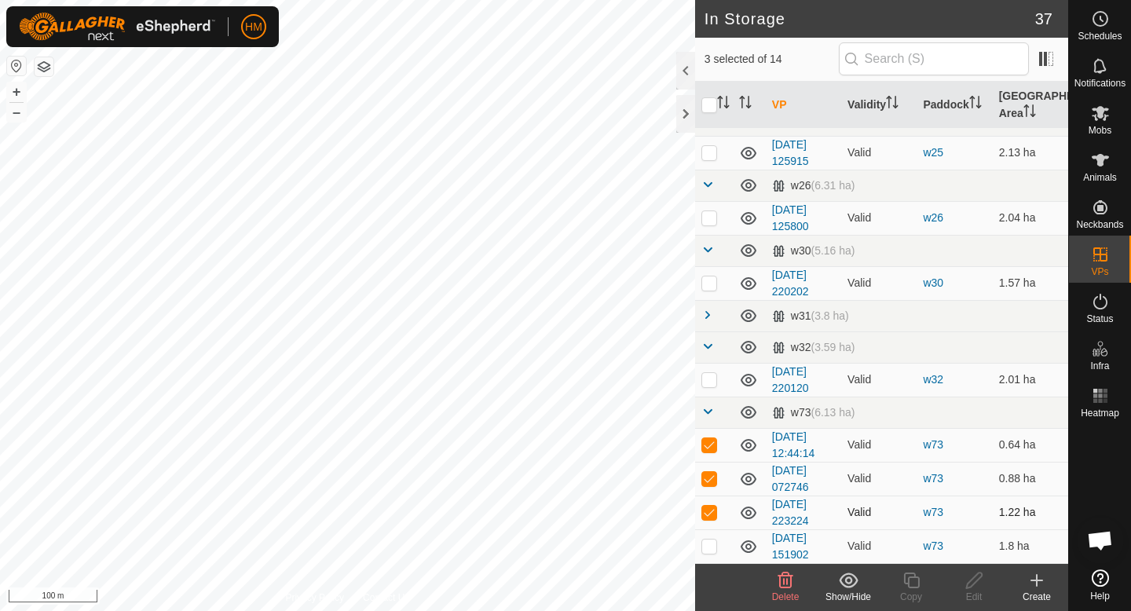
checkbox input "false"
click at [708, 476] on p-checkbox at bounding box center [709, 478] width 16 height 13
checkbox input "false"
click at [710, 451] on td at bounding box center [714, 445] width 38 height 34
checkbox input "false"
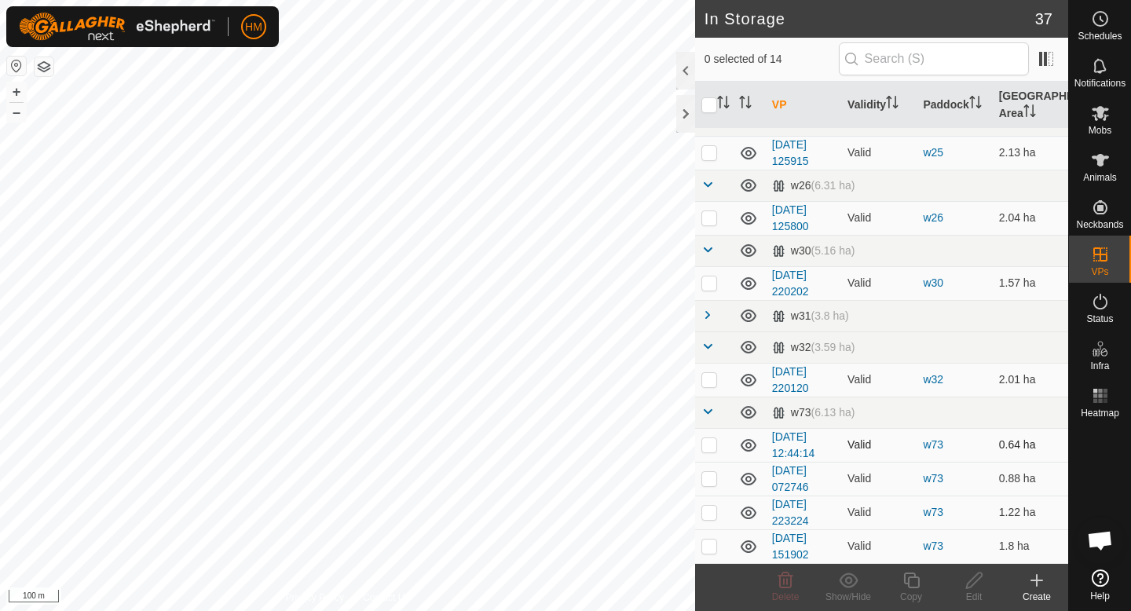
click at [751, 447] on icon at bounding box center [748, 445] width 19 height 19
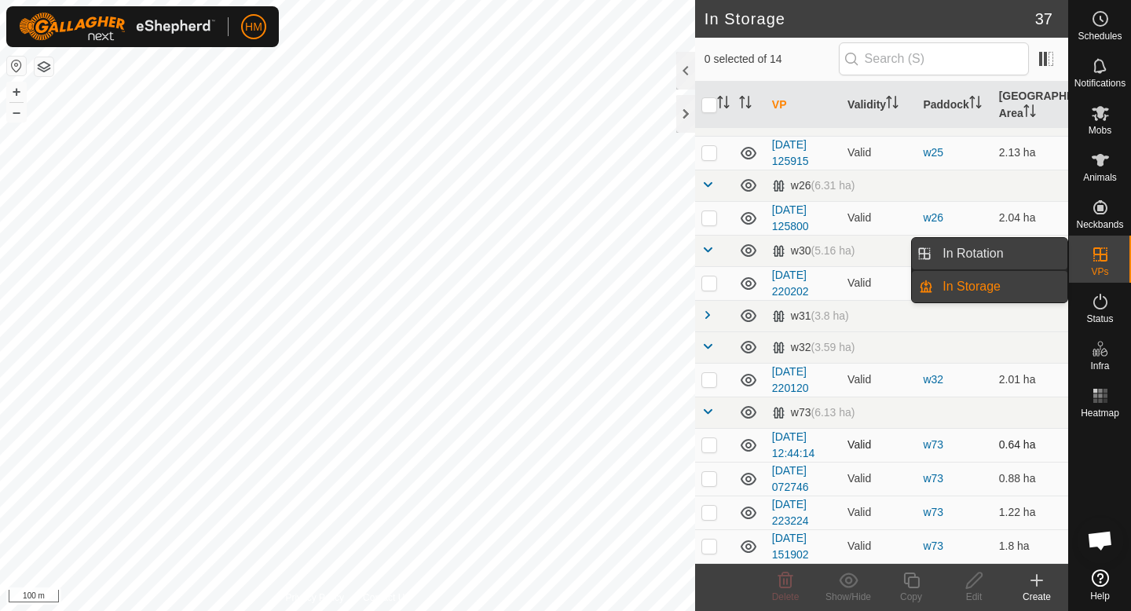
click at [1021, 261] on link "In Rotation" at bounding box center [1000, 253] width 134 height 31
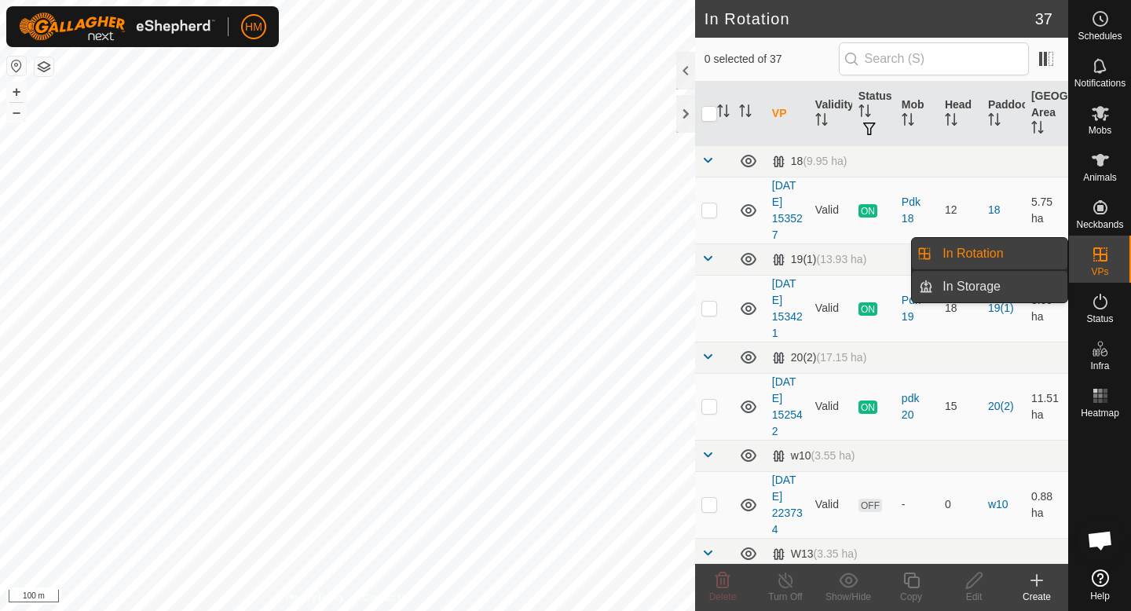
click at [1021, 279] on link "In Storage" at bounding box center [1000, 286] width 134 height 31
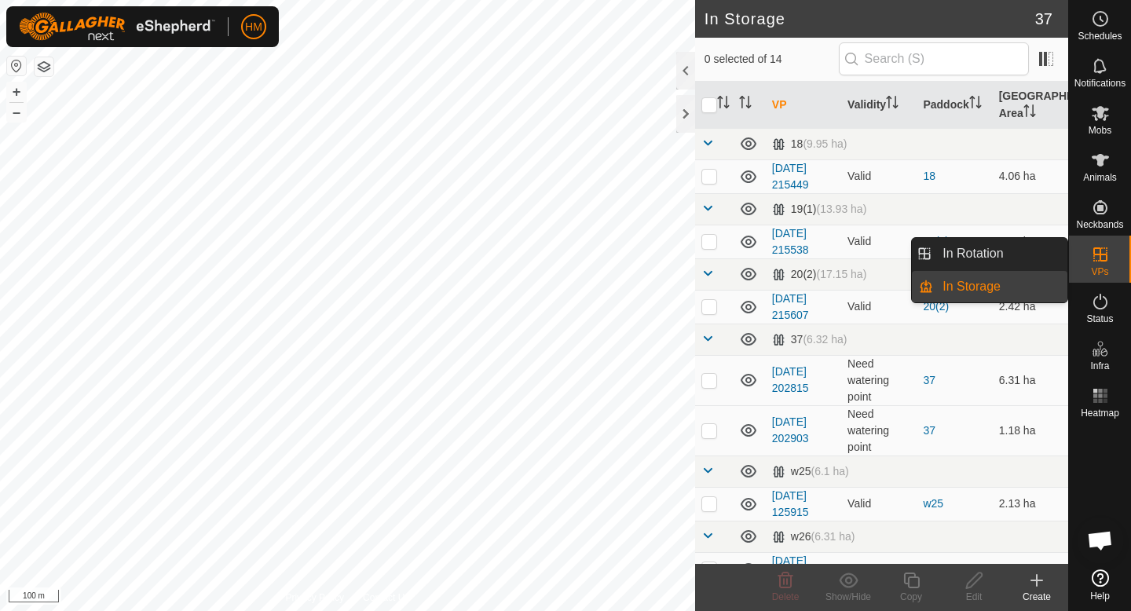
click at [1102, 257] on icon at bounding box center [1100, 254] width 19 height 19
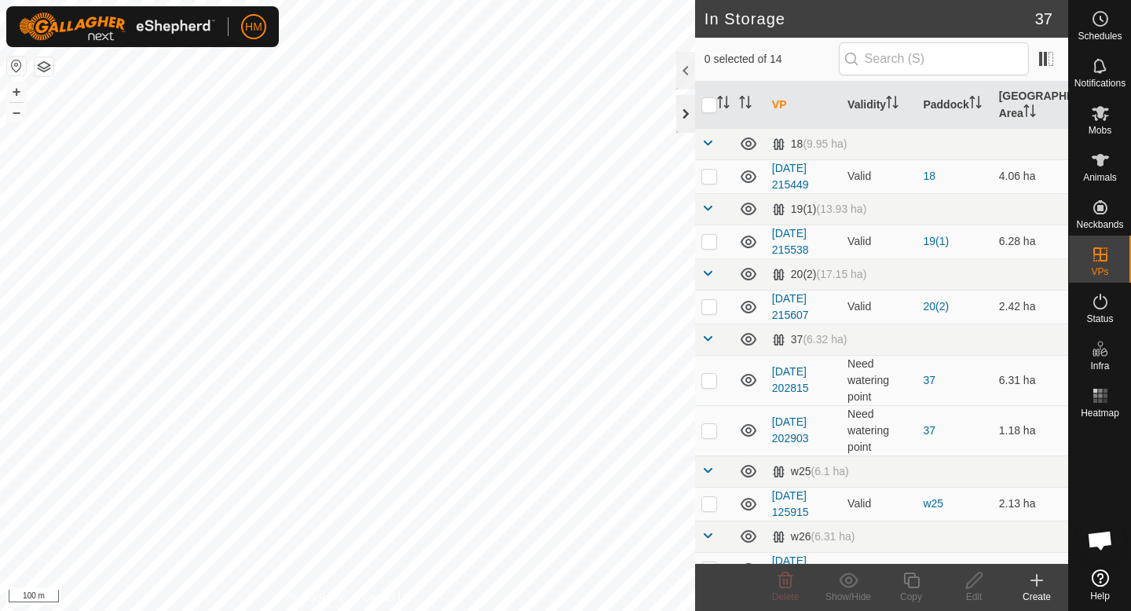
click at [689, 104] on div at bounding box center [685, 114] width 19 height 38
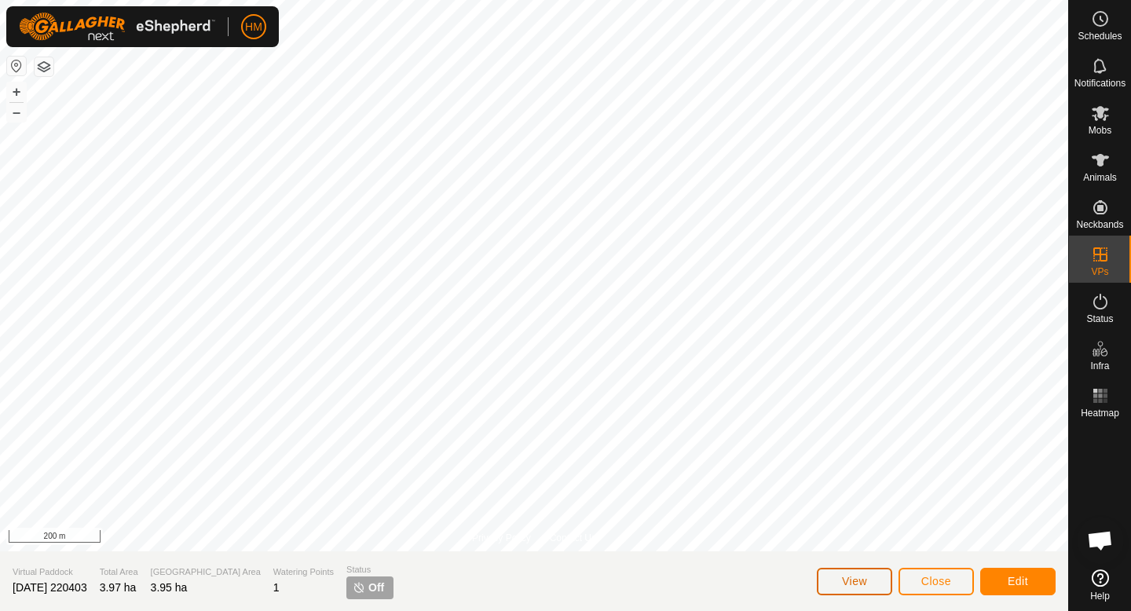
click at [858, 591] on button "View" at bounding box center [854, 581] width 75 height 27
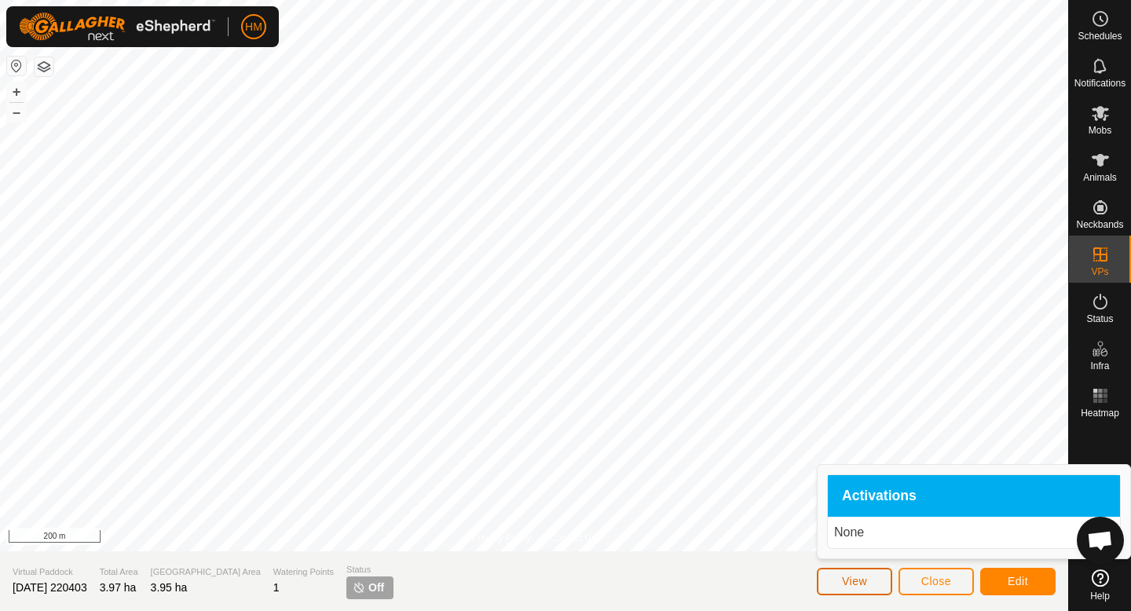
click at [866, 580] on span "View" at bounding box center [854, 581] width 25 height 13
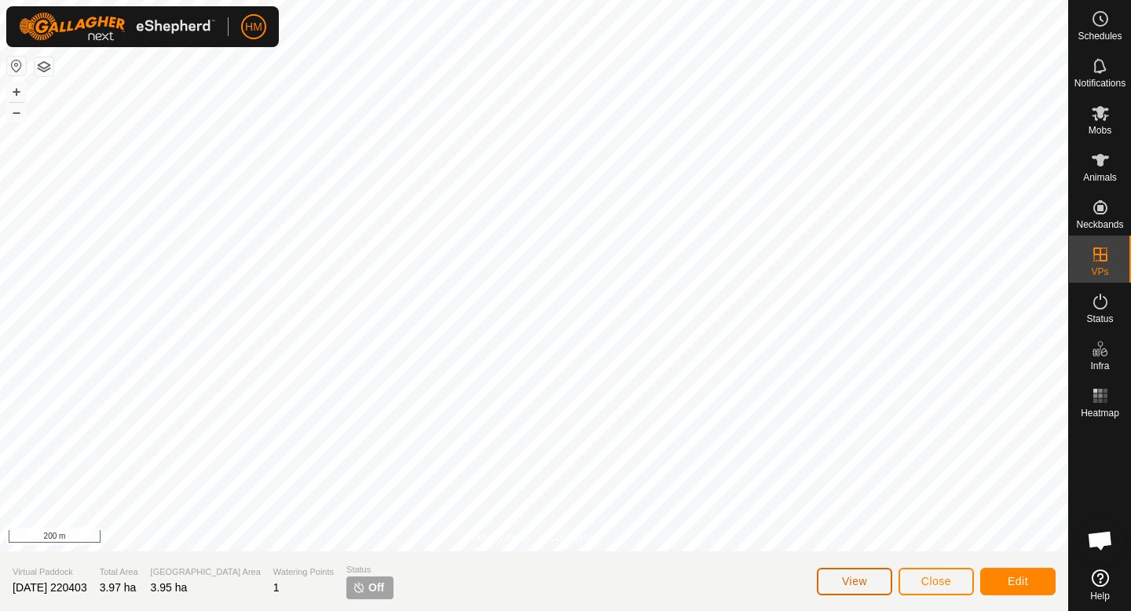
click at [866, 580] on span "View" at bounding box center [854, 581] width 25 height 13
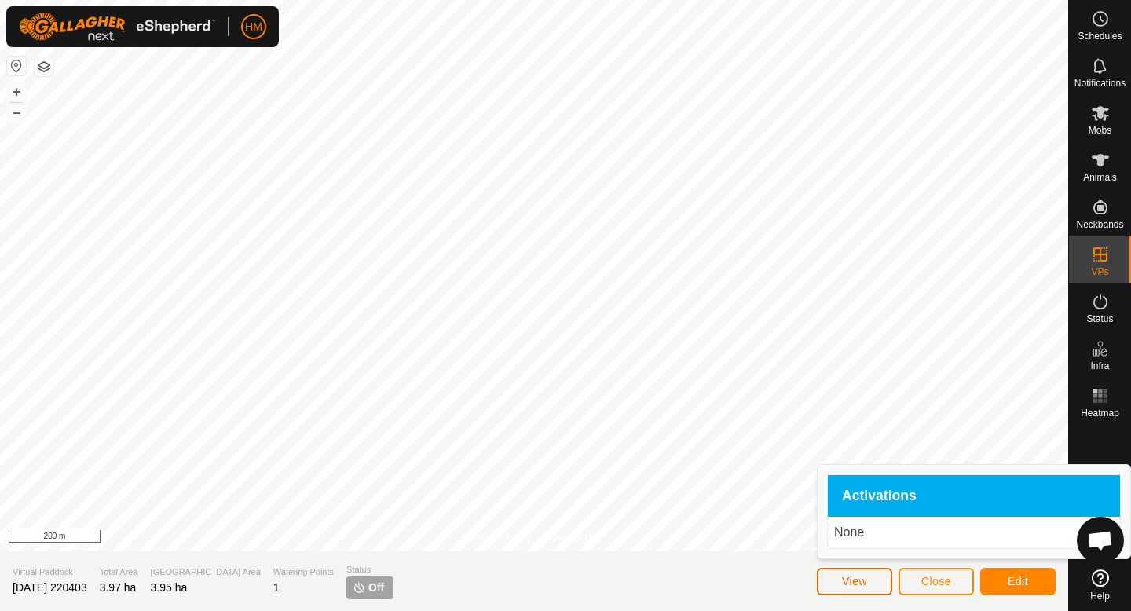
click at [866, 580] on span "View" at bounding box center [854, 581] width 25 height 13
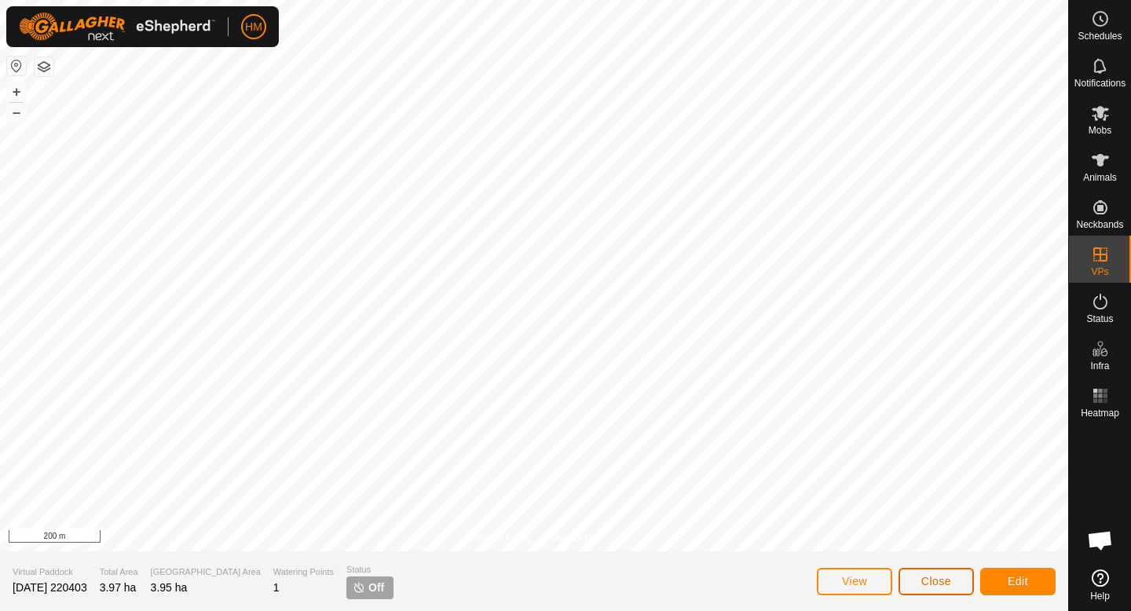
click at [921, 580] on span "Close" at bounding box center [936, 581] width 30 height 13
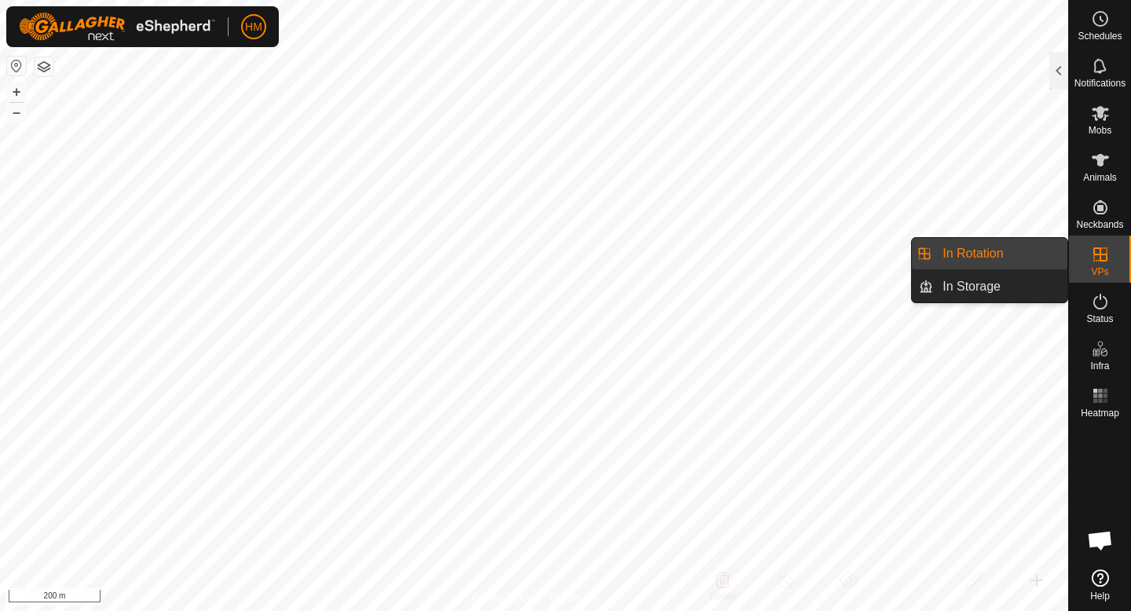
click at [1001, 258] on link "In Rotation" at bounding box center [1000, 253] width 134 height 31
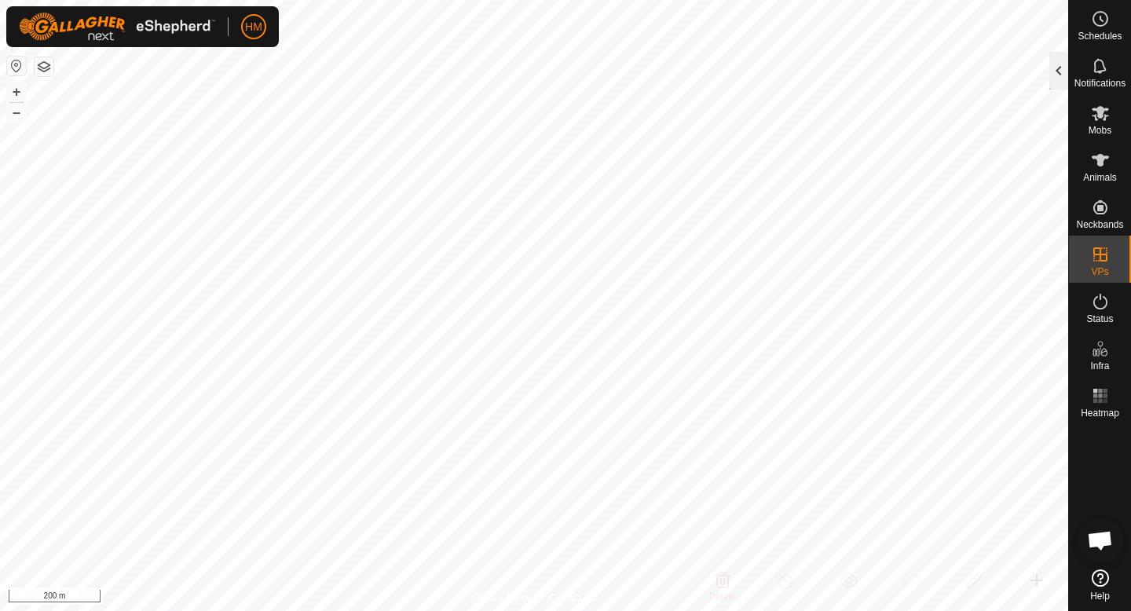
click at [1055, 66] on div at bounding box center [1058, 71] width 19 height 38
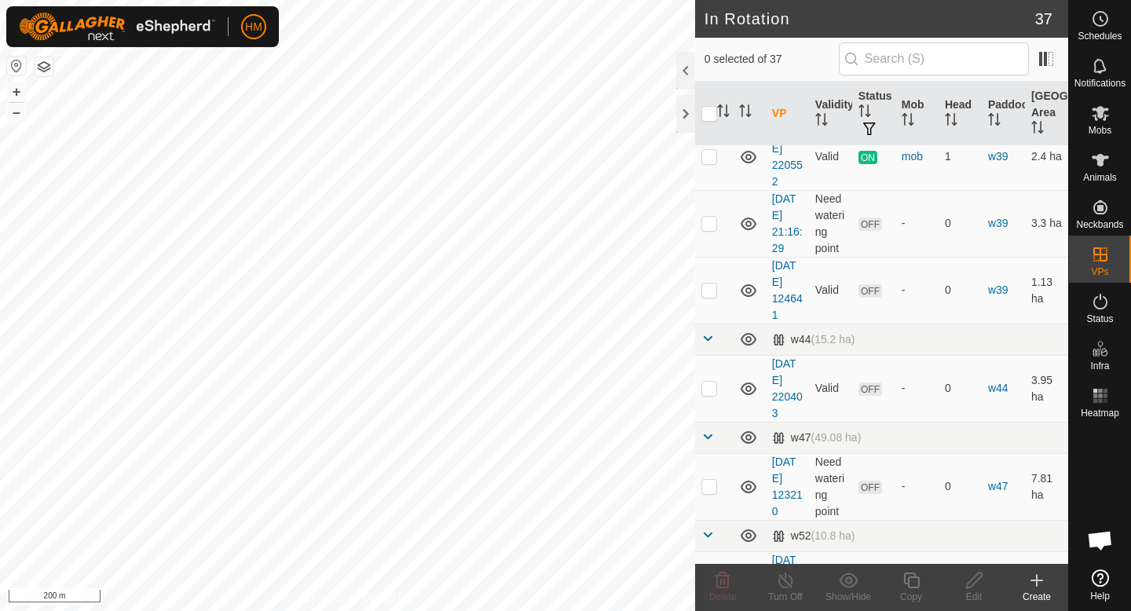
scroll to position [1929, 0]
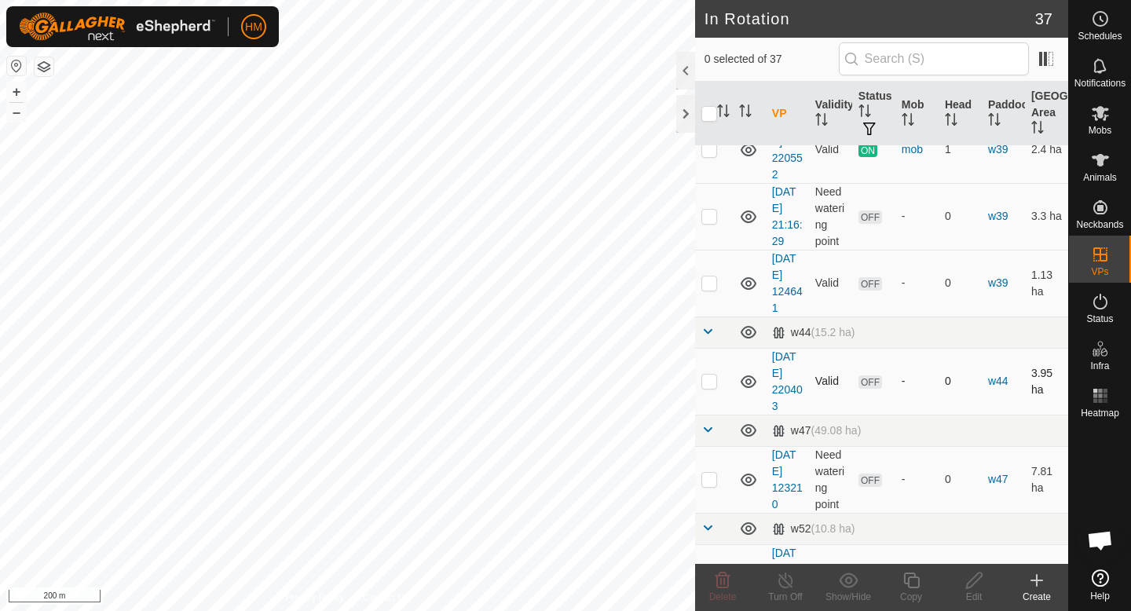
click at [714, 383] on p-checkbox at bounding box center [709, 381] width 16 height 13
click at [725, 580] on icon at bounding box center [722, 580] width 19 height 19
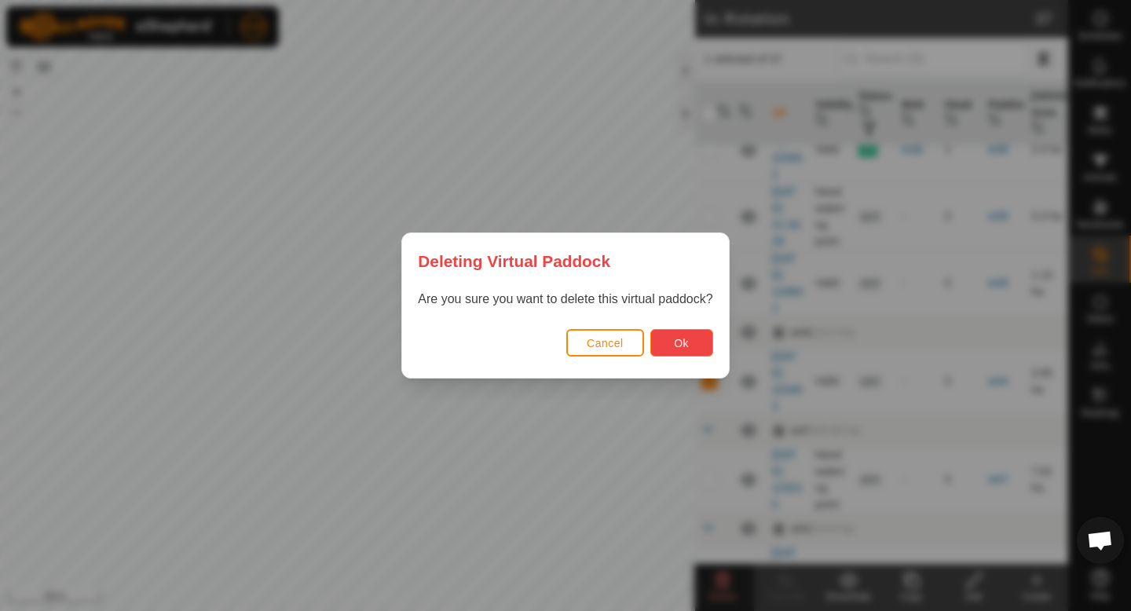
click at [690, 353] on button "Ok" at bounding box center [681, 342] width 63 height 27
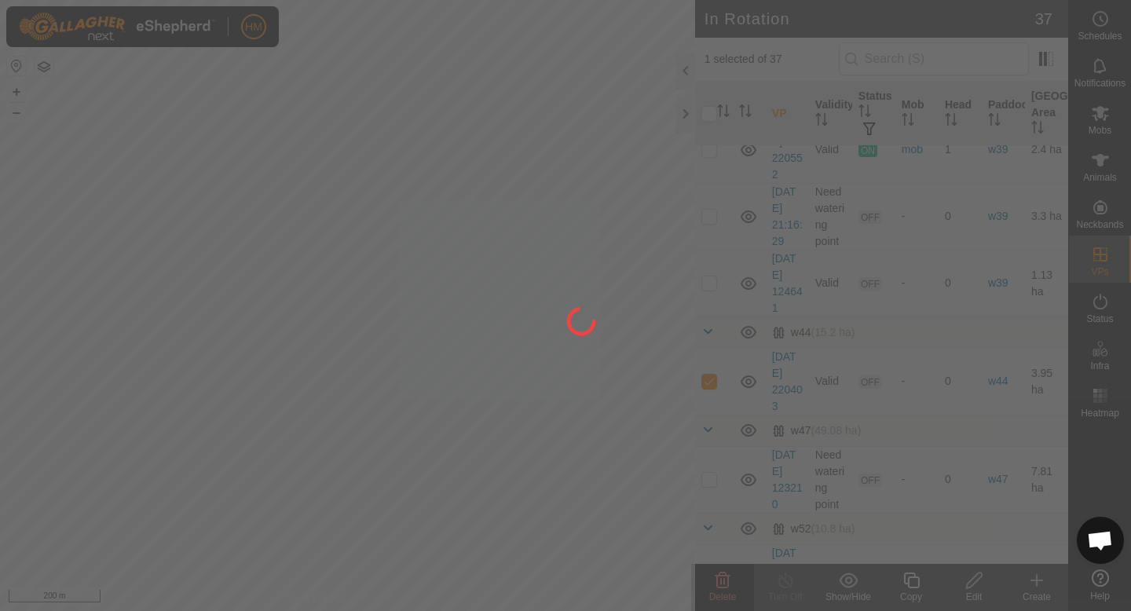
checkbox input "false"
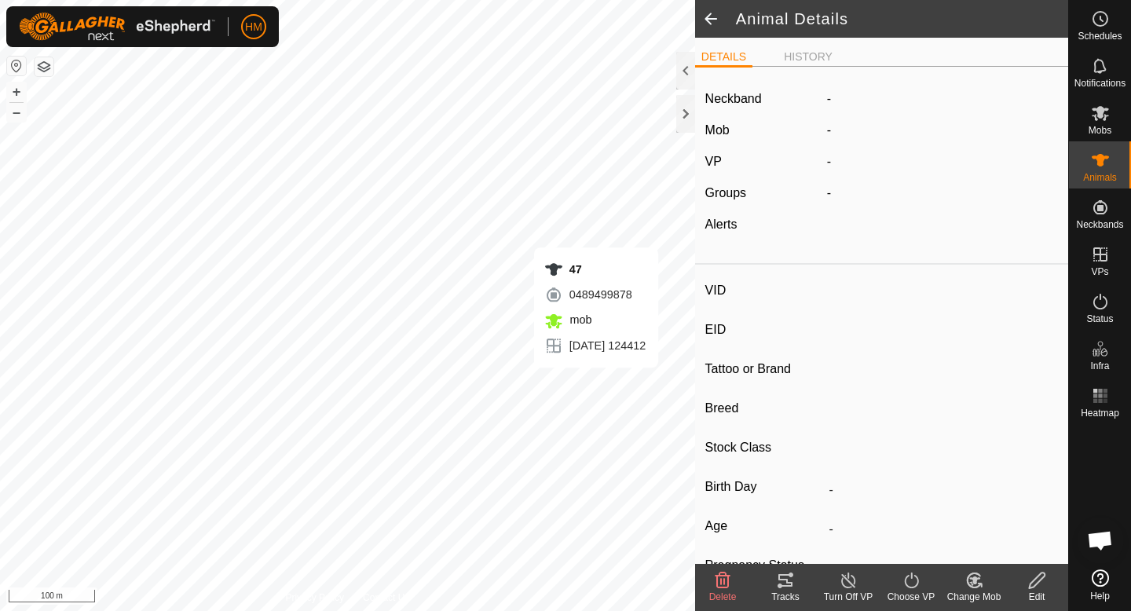
type input "47"
type input "-"
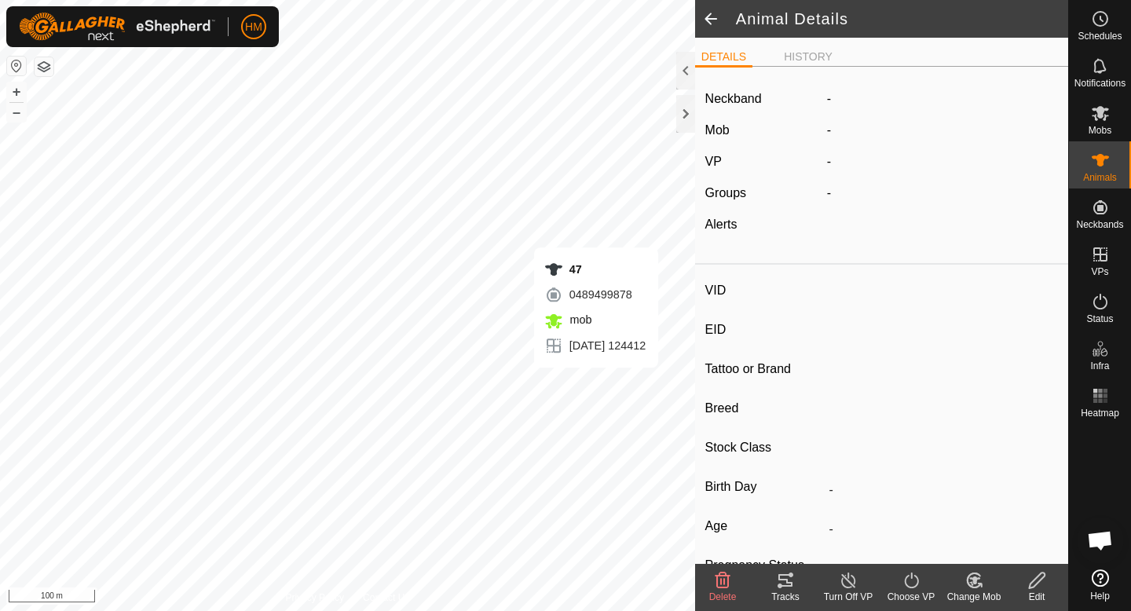
type input "-"
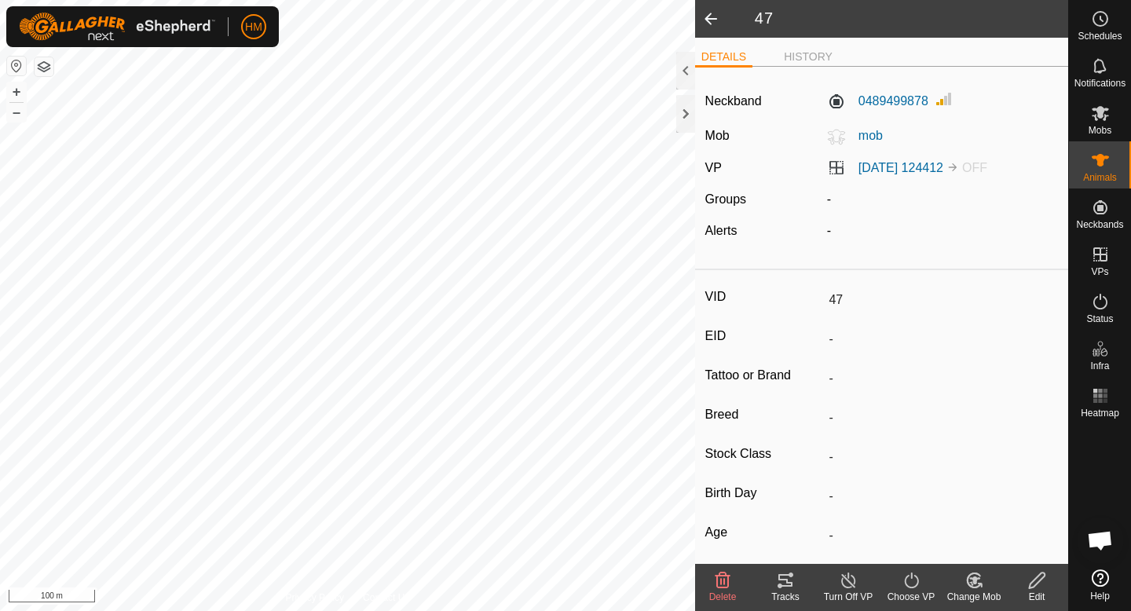
click at [854, 586] on icon at bounding box center [849, 580] width 20 height 19
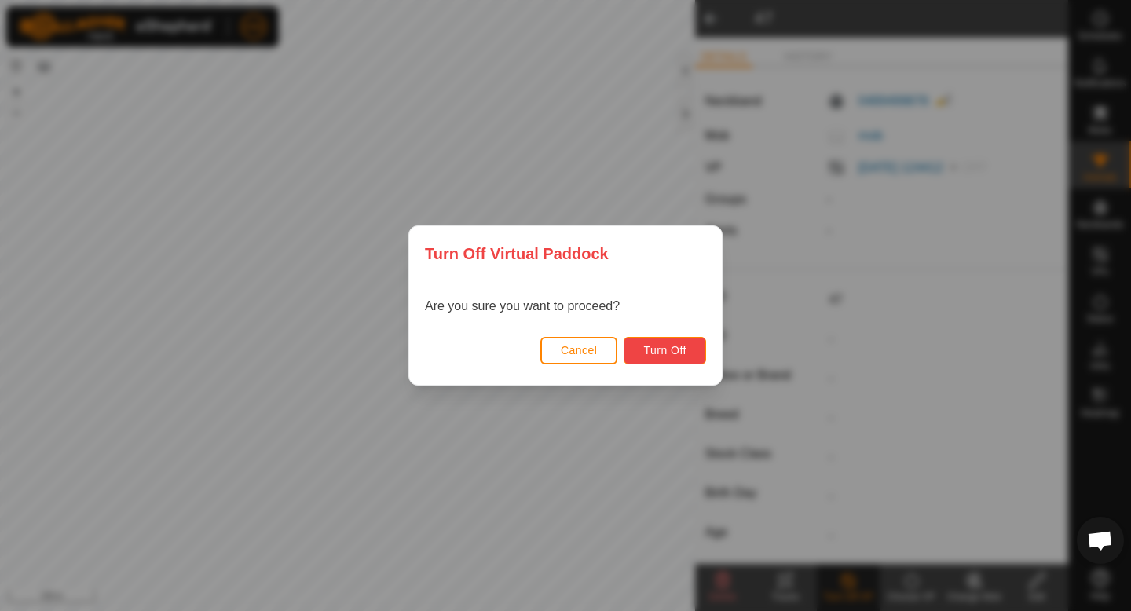
click at [646, 338] on button "Turn Off" at bounding box center [665, 350] width 82 height 27
